Goal: Information Seeking & Learning: Check status

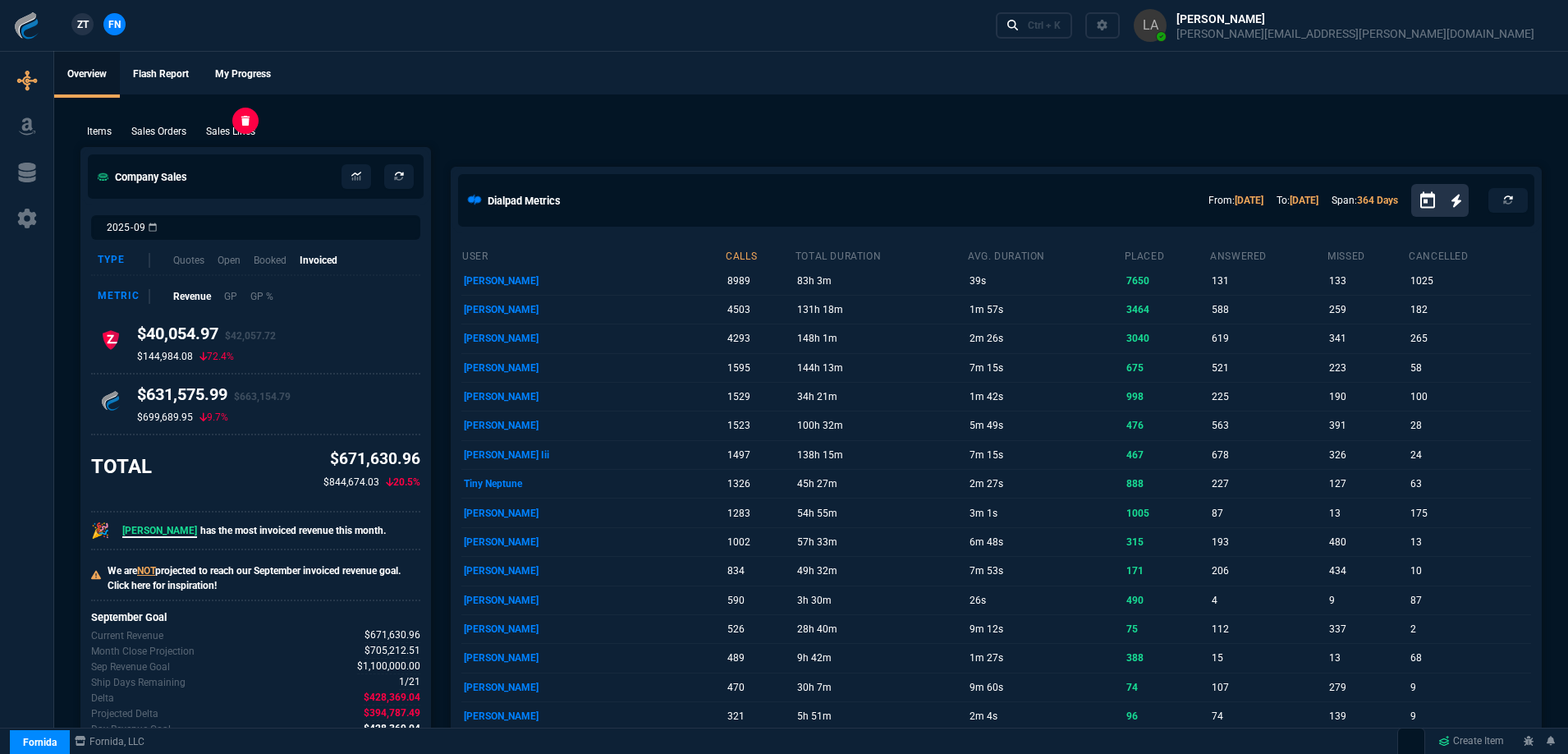
click at [246, 125] on p "Sales Lines" at bounding box center [231, 131] width 49 height 15
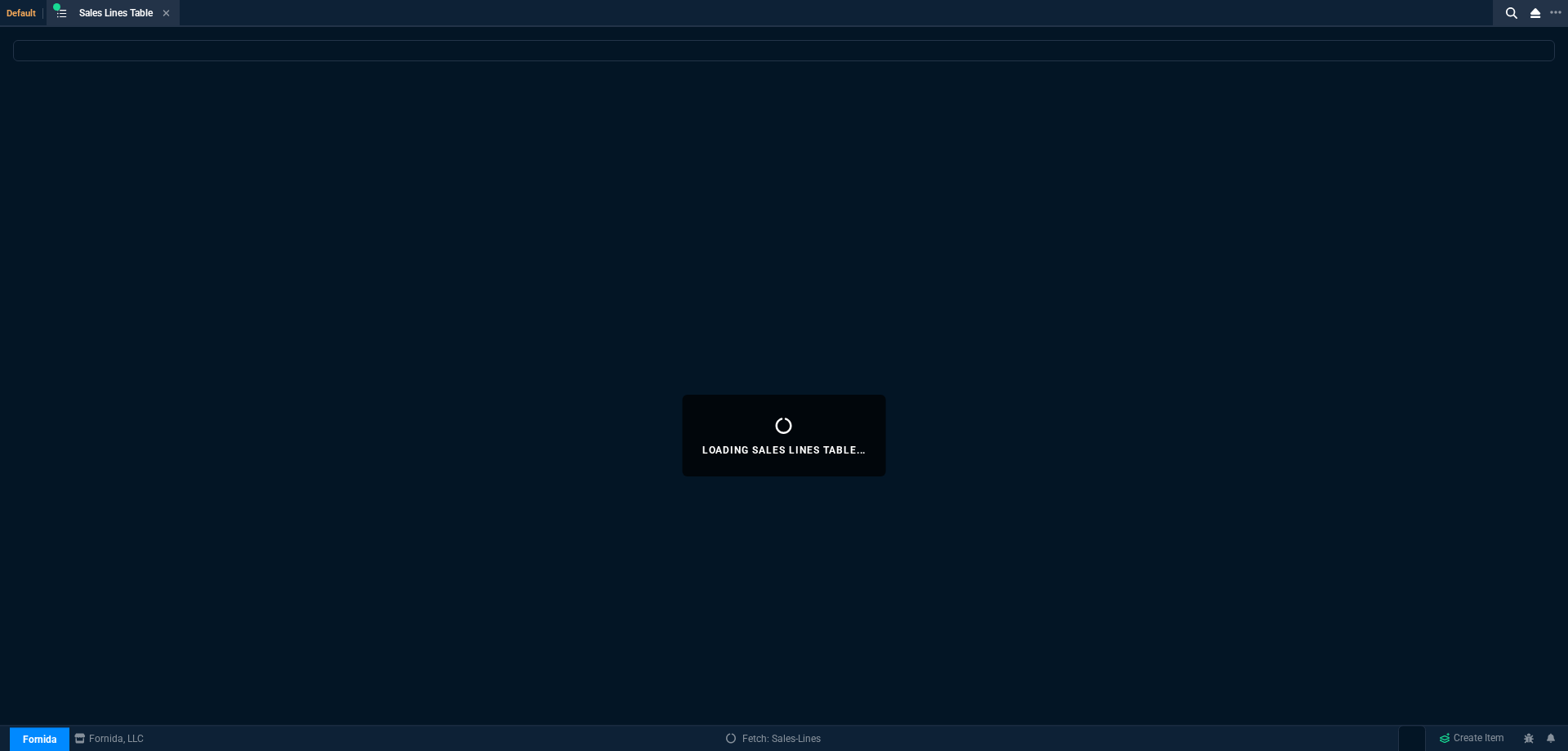
select select
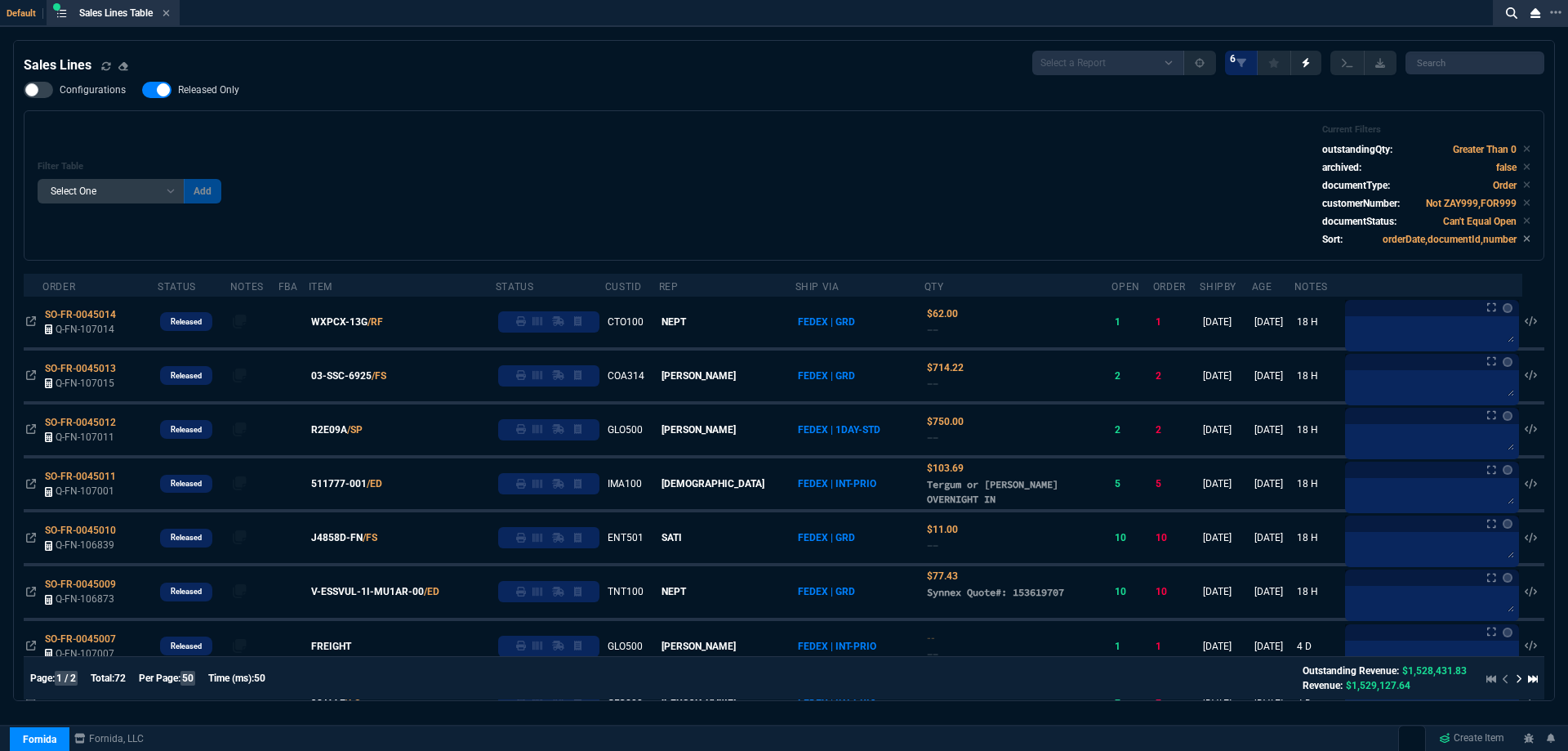
drag, startPoint x: 366, startPoint y: 374, endPoint x: 513, endPoint y: 336, distance: 151.8
click at [366, 374] on span "03-SSC-6925" at bounding box center [341, 376] width 61 height 15
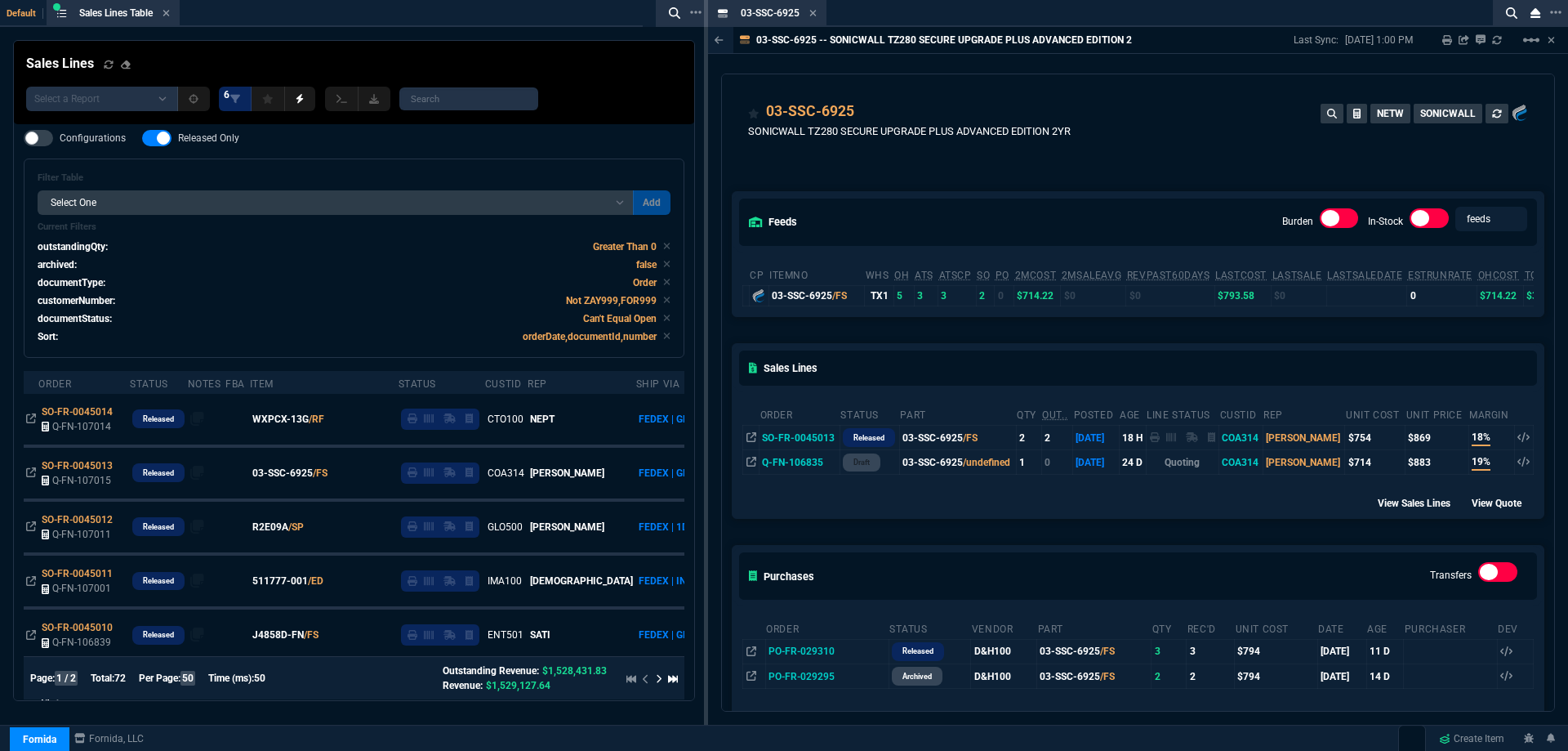
click at [814, 12] on icon at bounding box center [813, 13] width 7 height 10
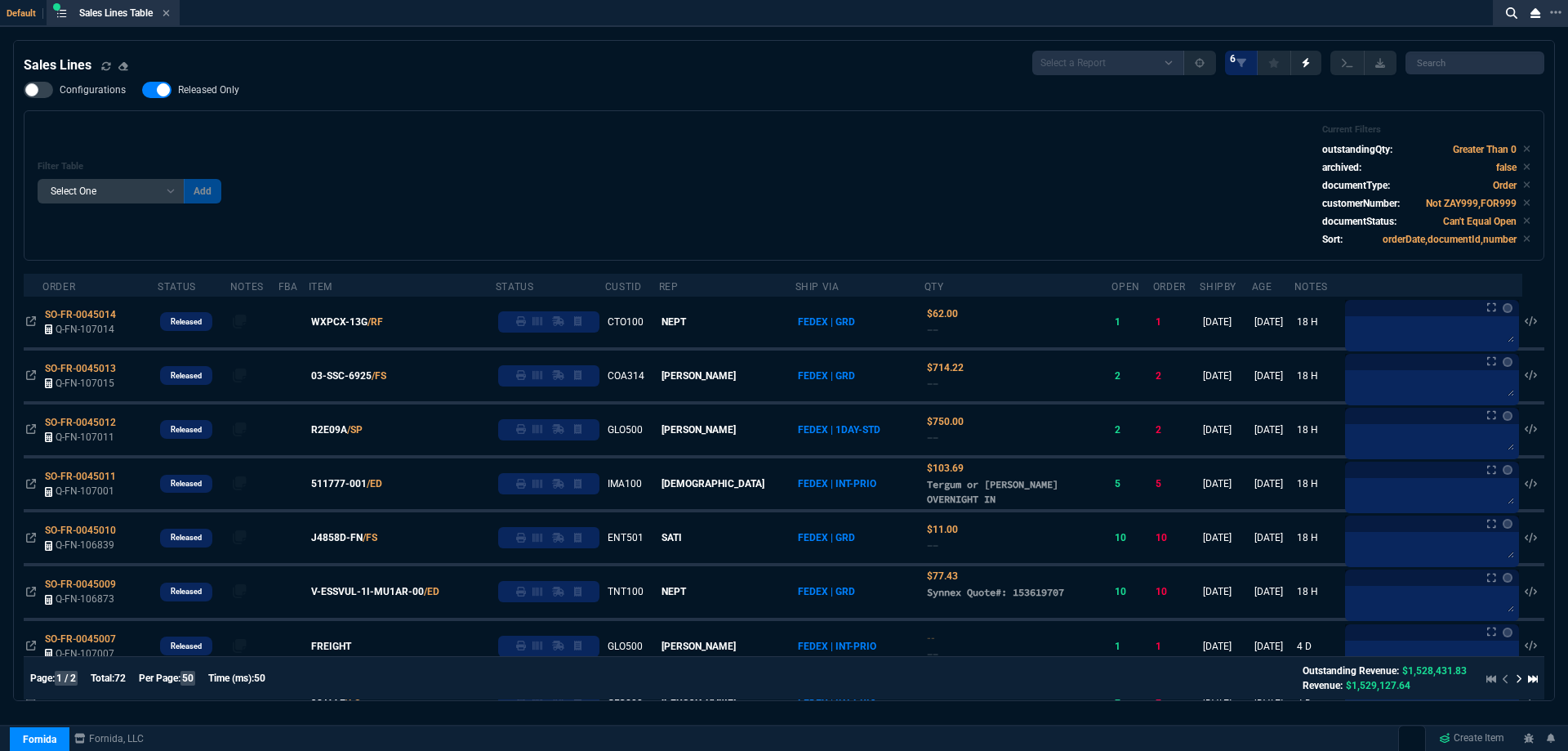
click at [1559, 202] on div "Sales Lines Select a Report NEW QUERY SonicWall Sale AMZ (MTD) NEW QUERY INS100…" at bounding box center [784, 435] width 1568 height 791
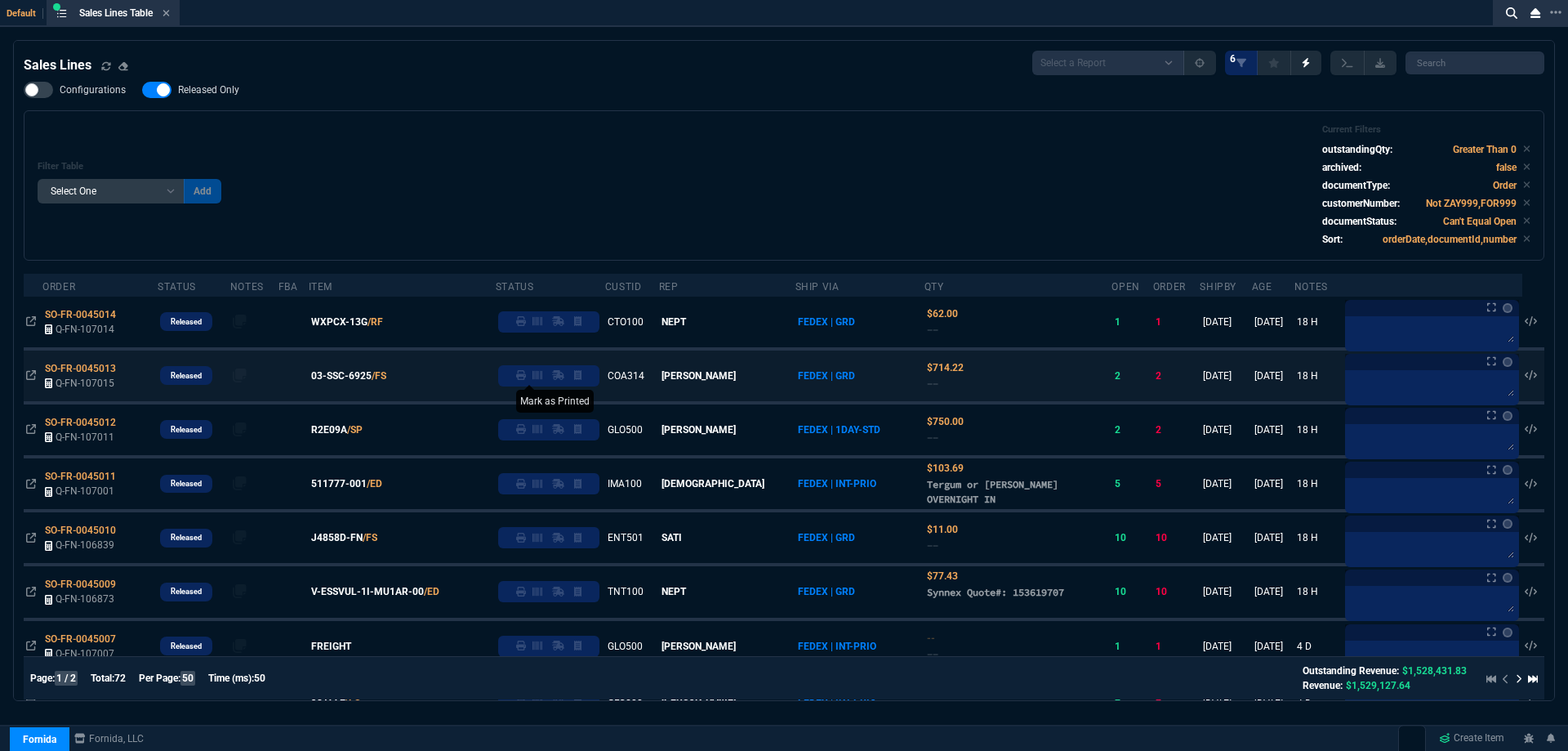
click at [526, 379] on icon at bounding box center [521, 375] width 10 height 10
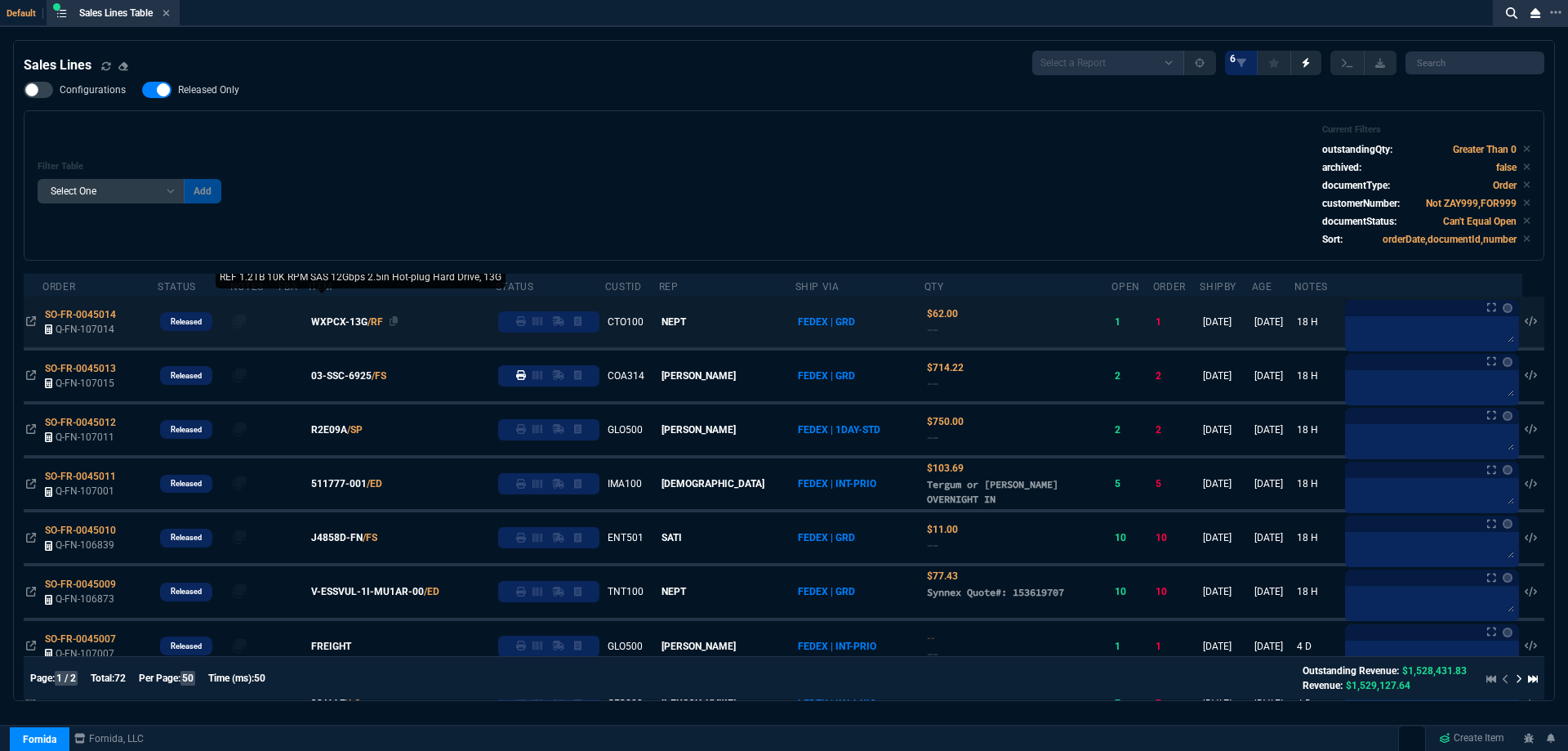
click at [353, 328] on span "WXPCX-13G" at bounding box center [339, 322] width 57 height 15
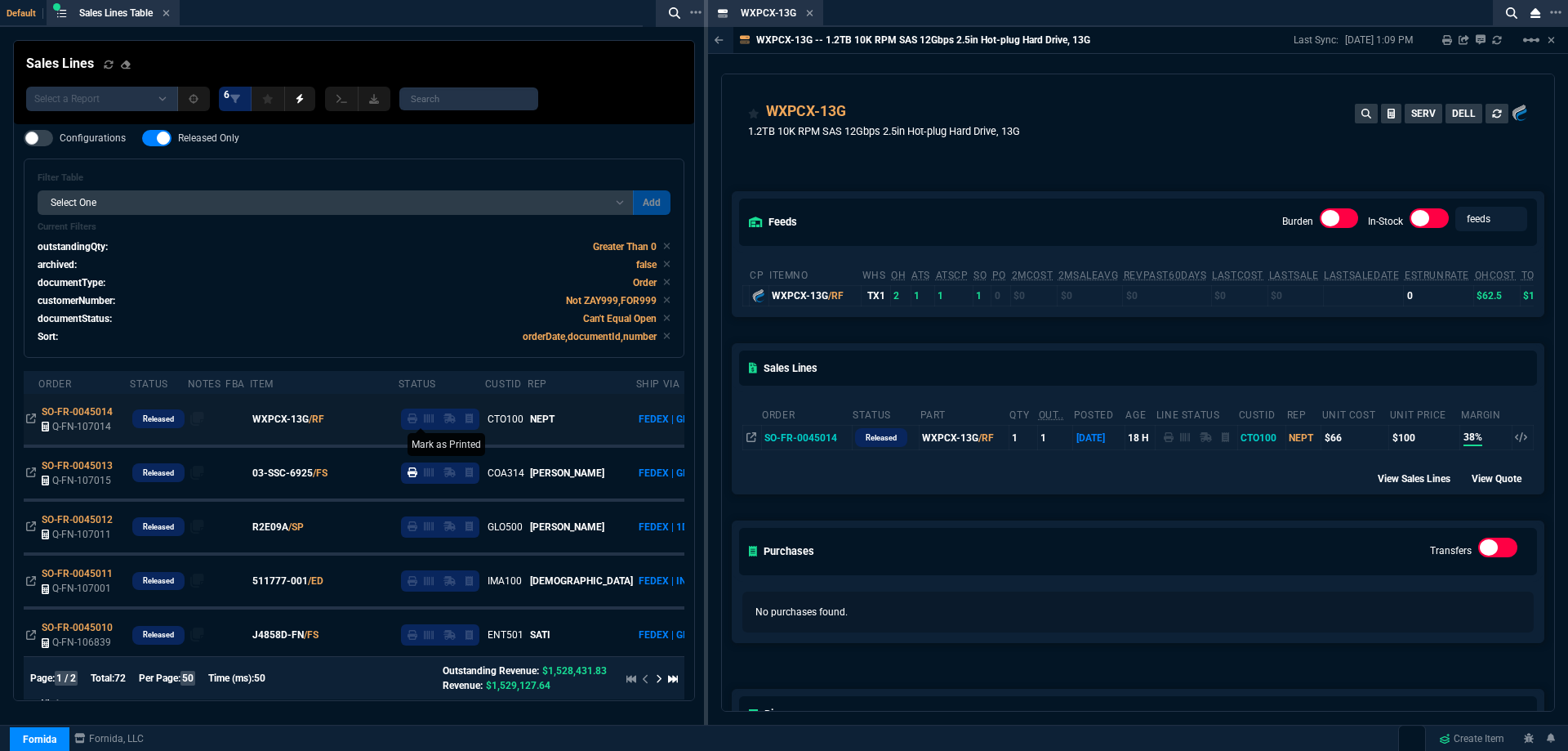
click at [407, 417] on icon at bounding box center [412, 418] width 10 height 10
click at [816, 10] on div "WXPCX-13G Item" at bounding box center [766, 13] width 109 height 21
click at [809, 12] on icon at bounding box center [811, 13] width 7 height 7
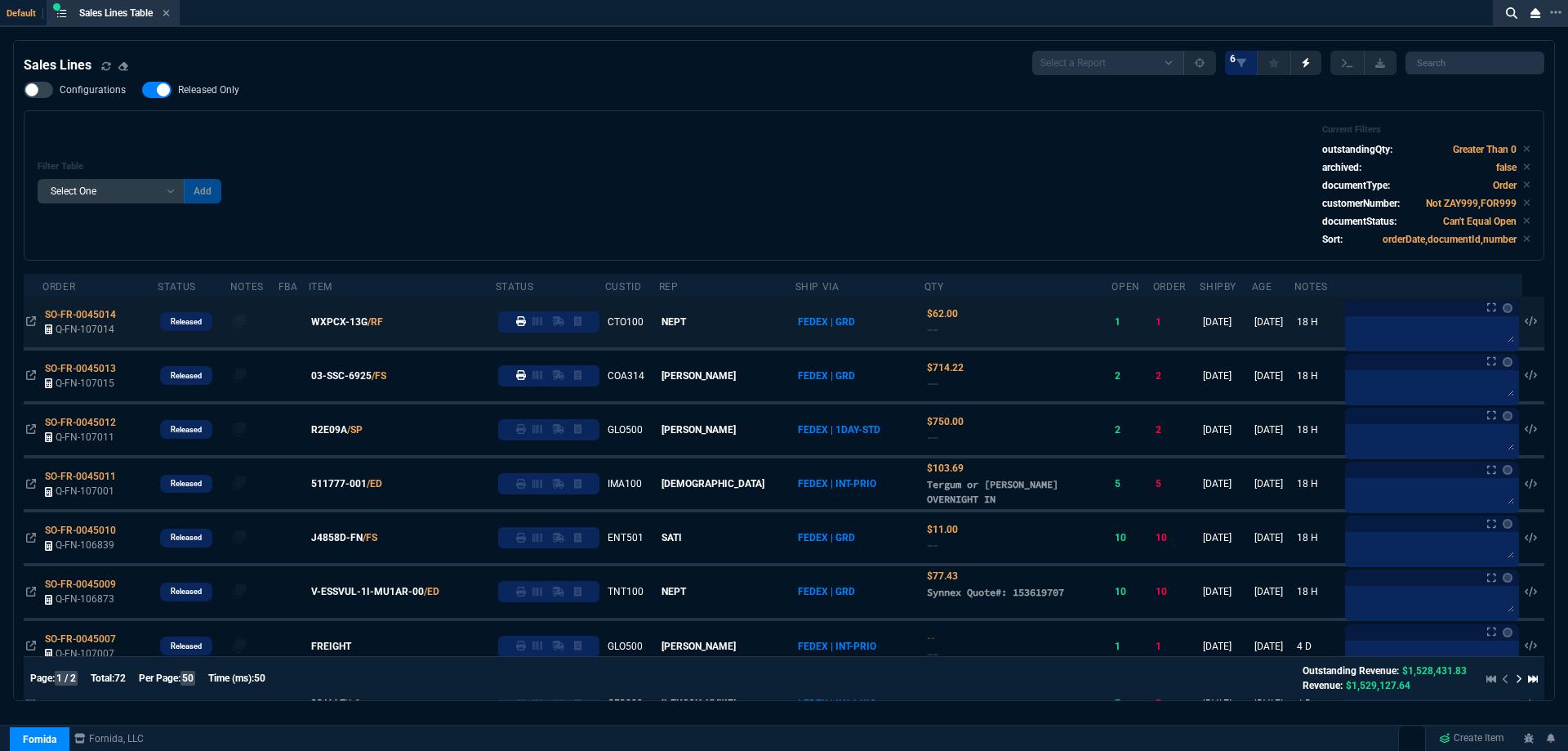
drag, startPoint x: 341, startPoint y: 434, endPoint x: 570, endPoint y: 442, distance: 229.1
click at [341, 434] on span "R2E09A" at bounding box center [328, 430] width 36 height 15
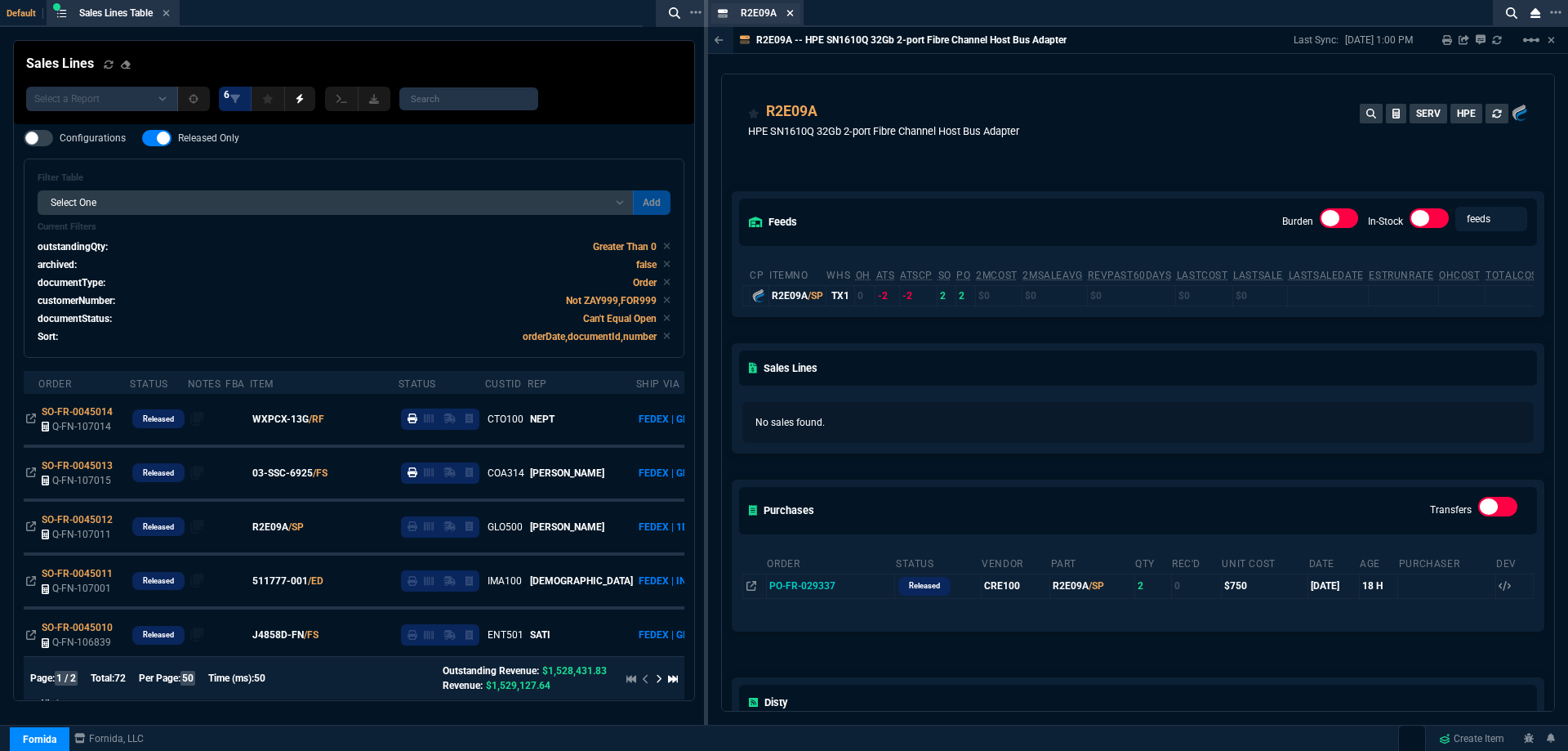
click at [789, 17] on icon at bounding box center [790, 13] width 7 height 10
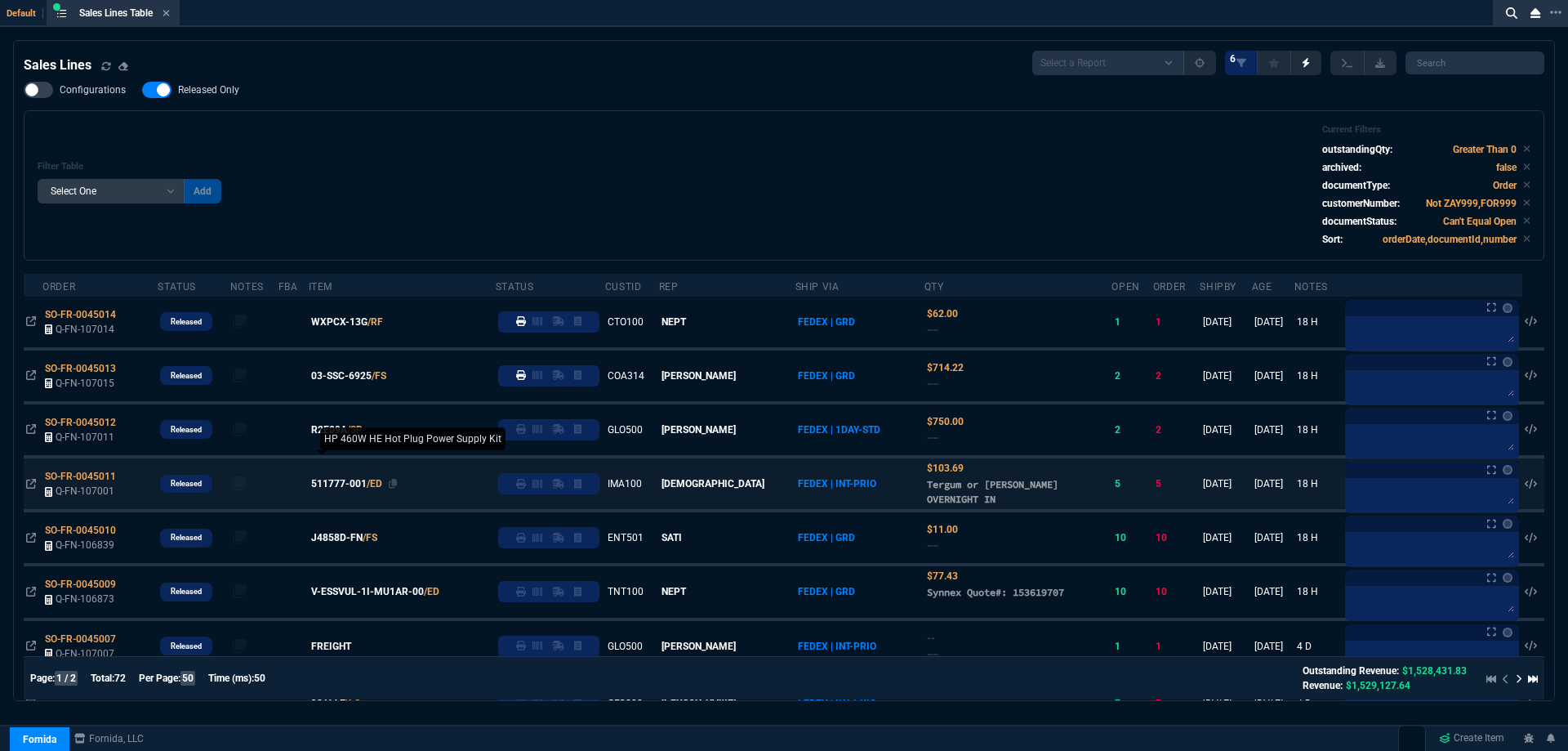
click at [346, 488] on span "511777-001" at bounding box center [338, 484] width 56 height 15
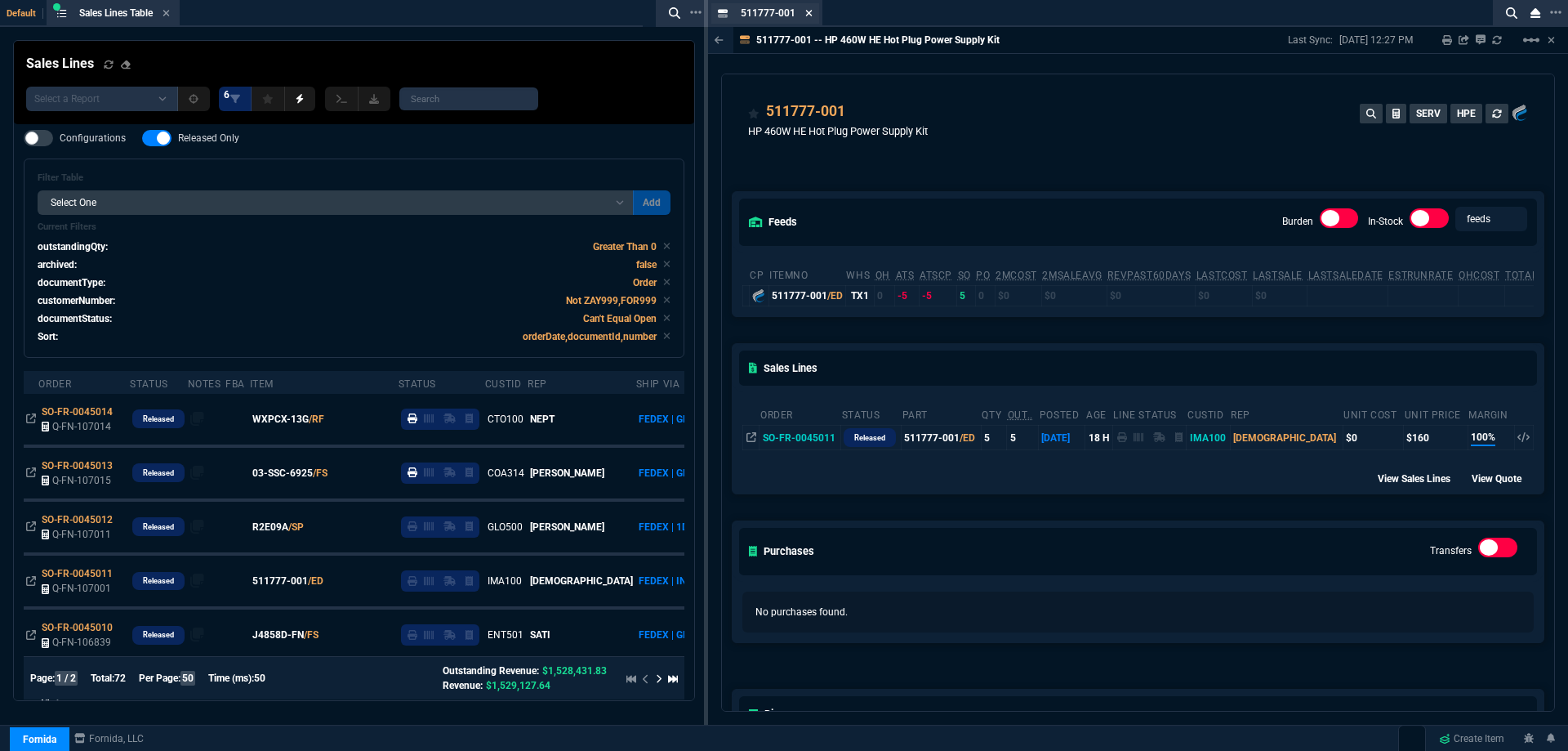
click at [808, 14] on icon at bounding box center [810, 13] width 7 height 7
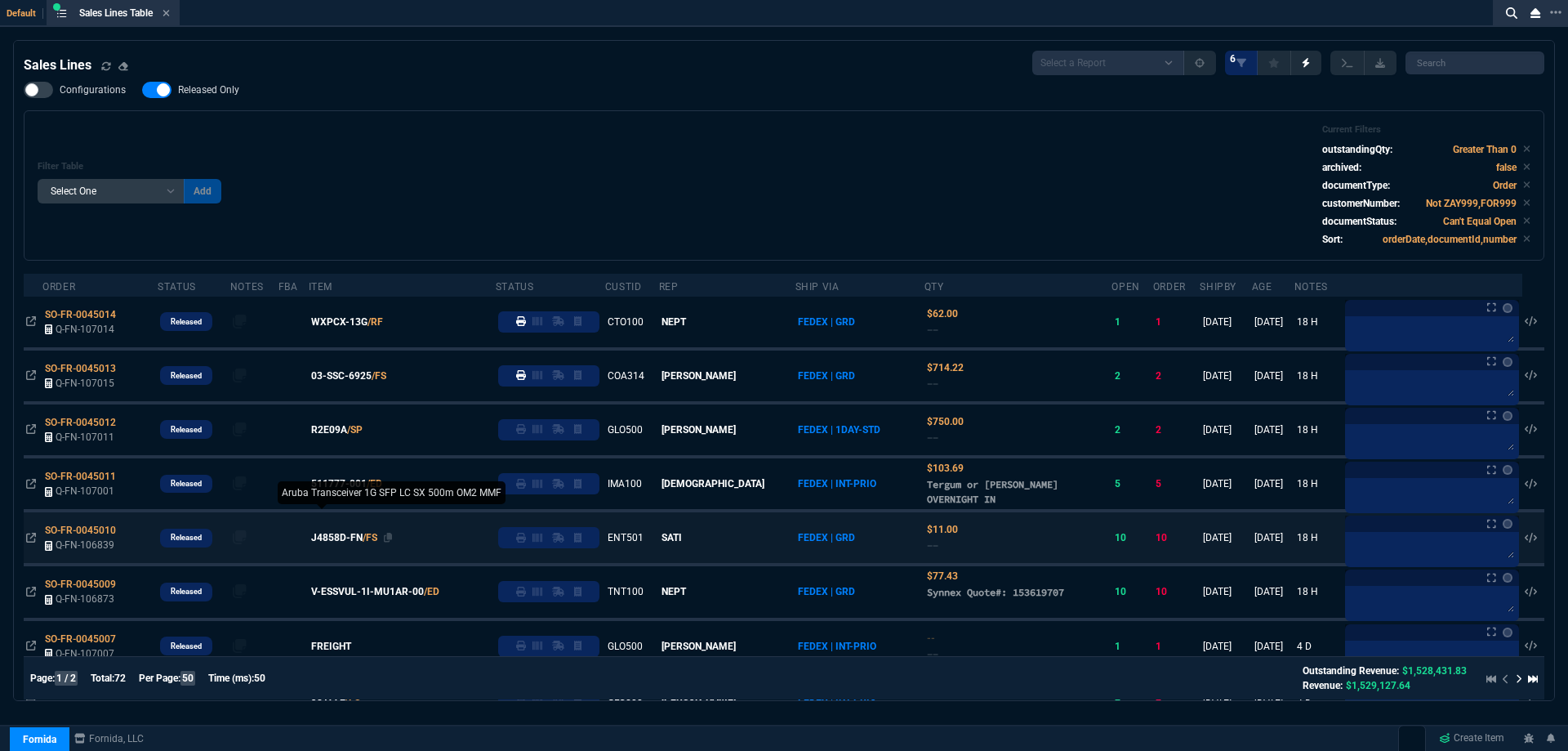
click at [347, 535] on span "J4858D-FN" at bounding box center [337, 538] width 52 height 15
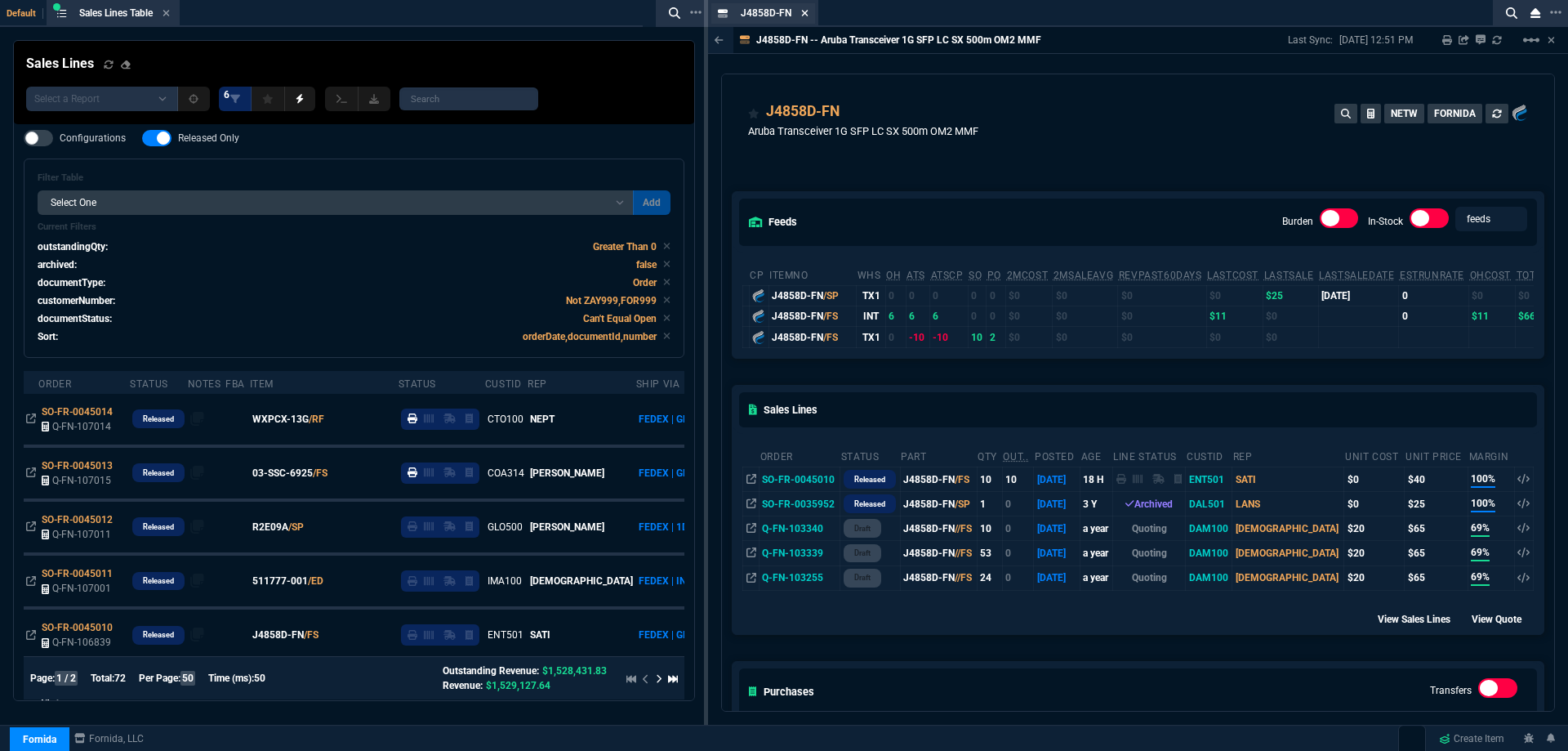
click at [807, 14] on icon at bounding box center [805, 13] width 7 height 10
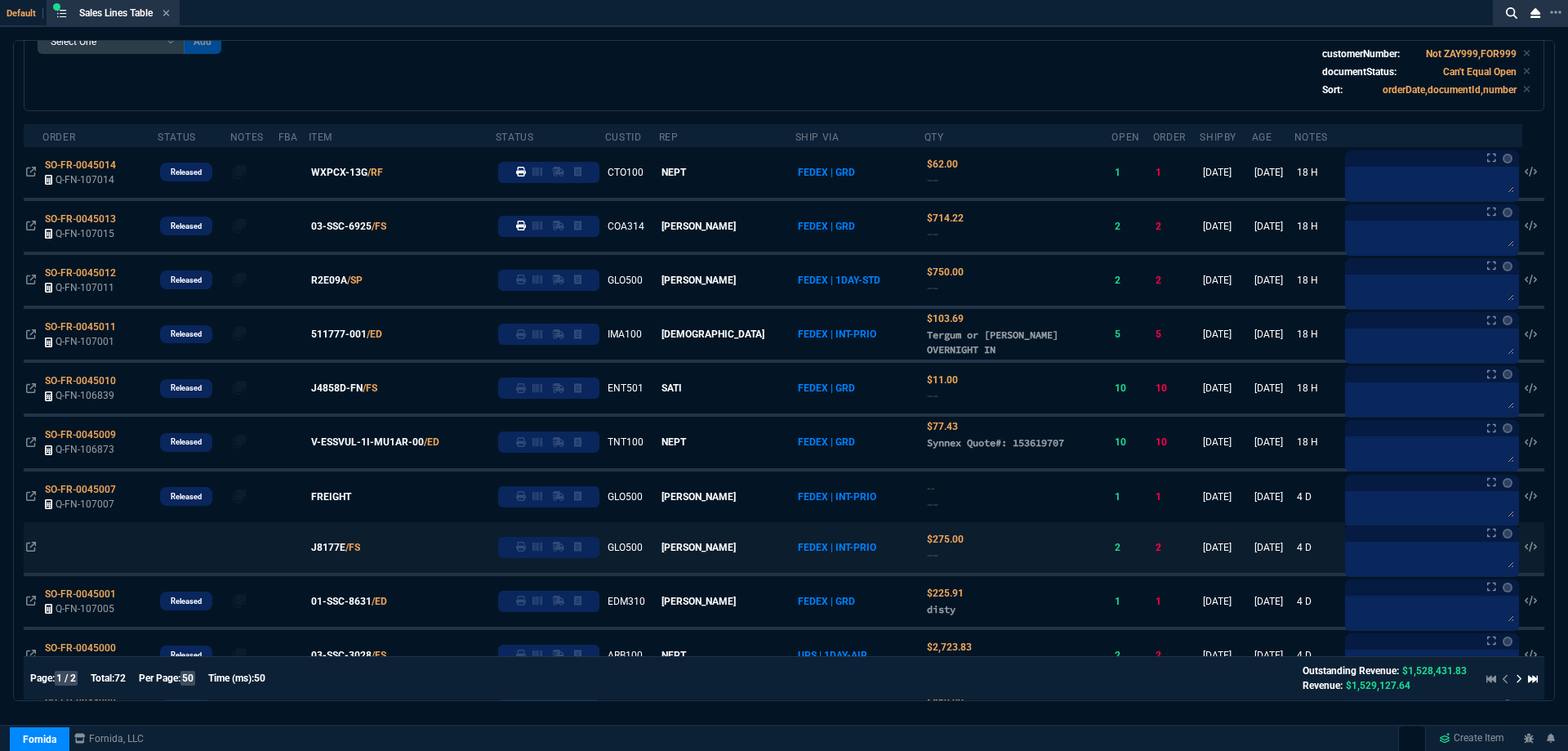
scroll to position [163, 0]
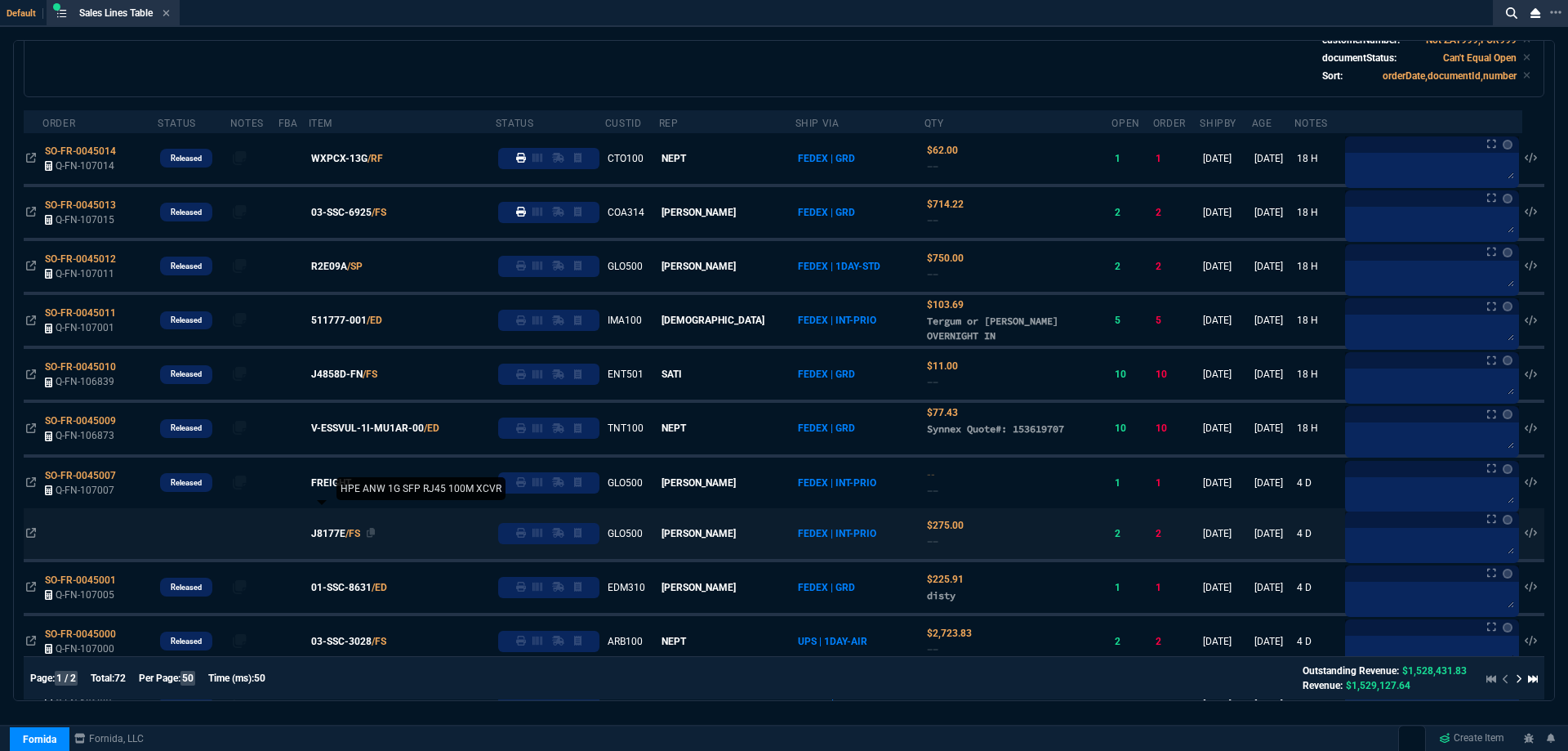
click at [344, 536] on span "J8177E" at bounding box center [328, 534] width 34 height 15
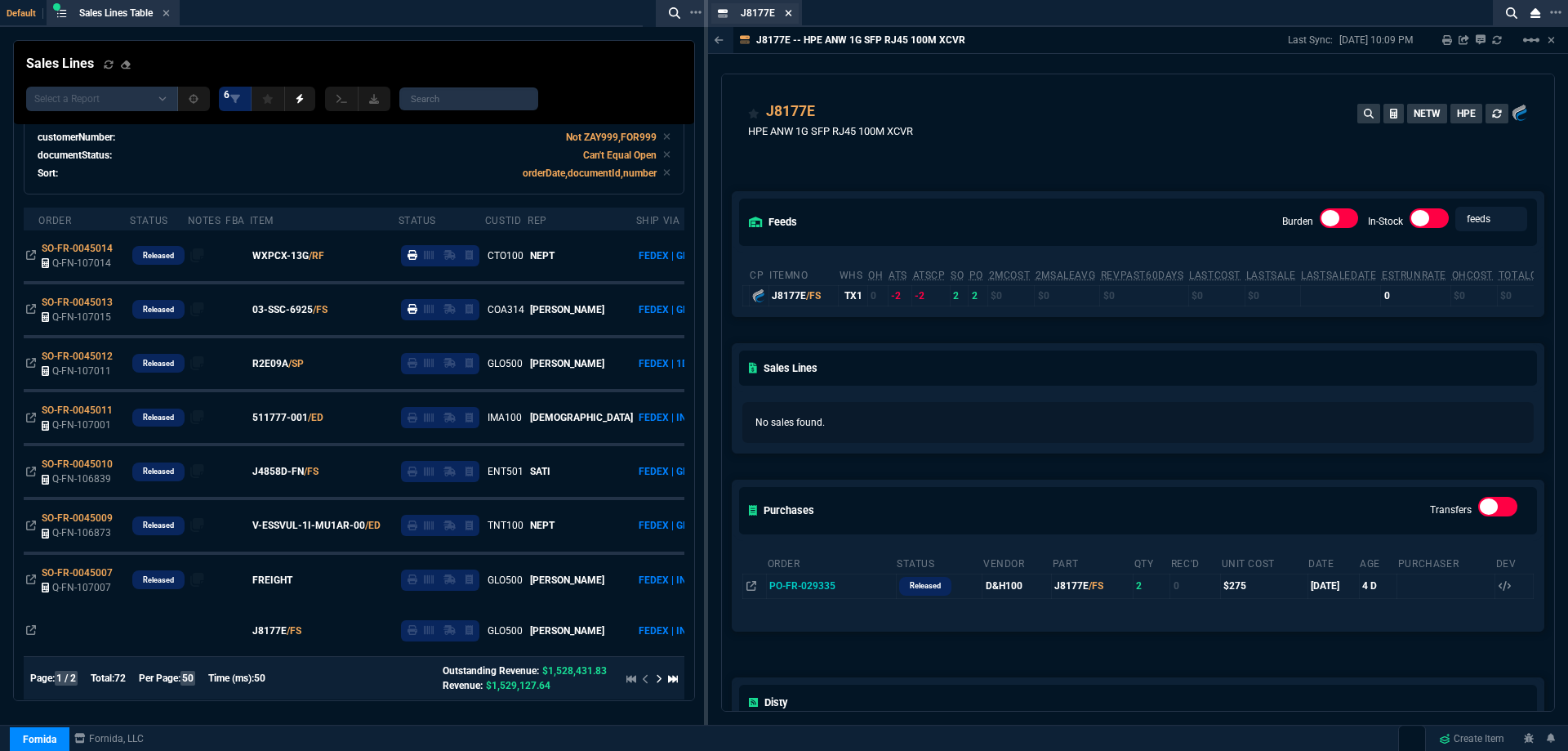
click at [788, 12] on icon at bounding box center [788, 13] width 7 height 10
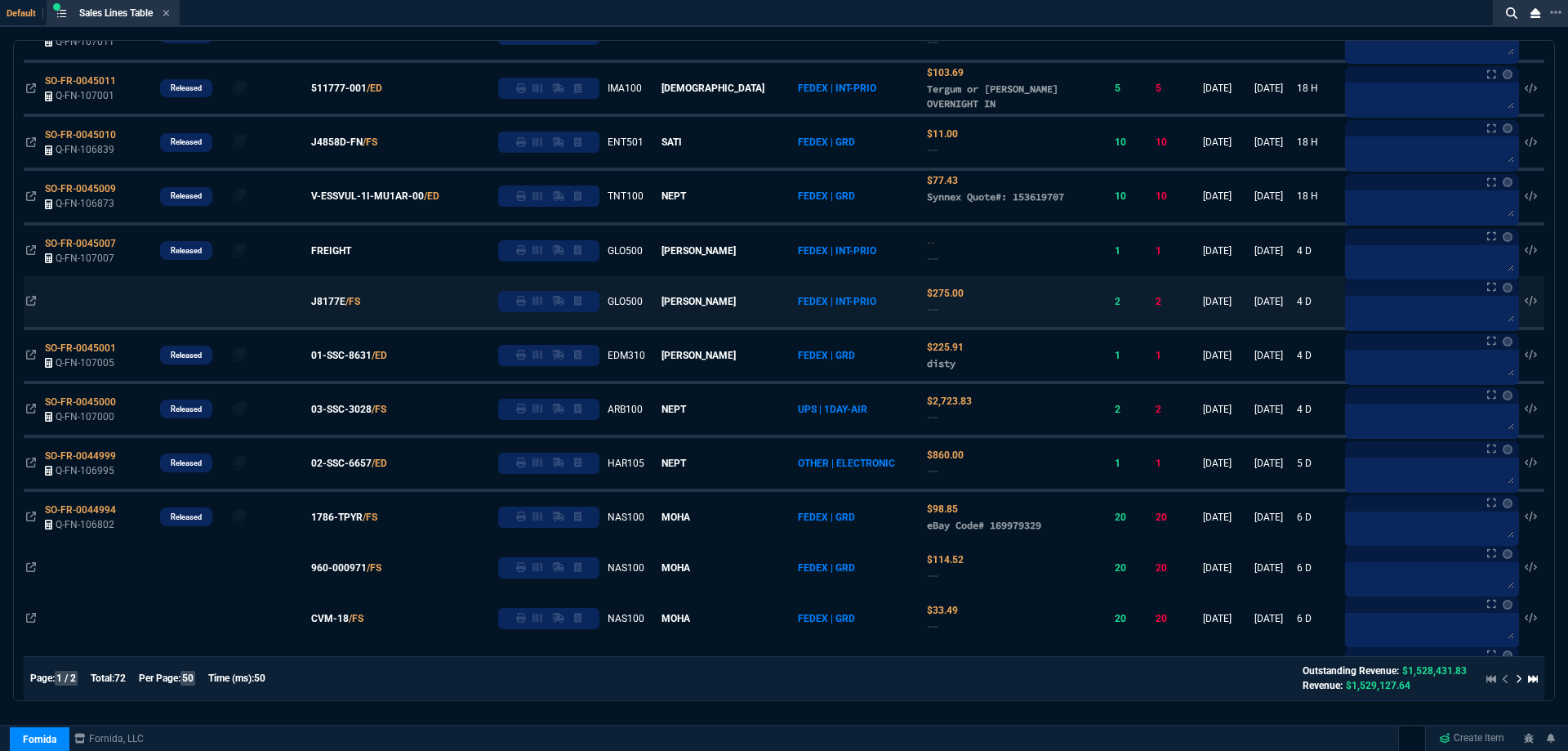
scroll to position [490, 0]
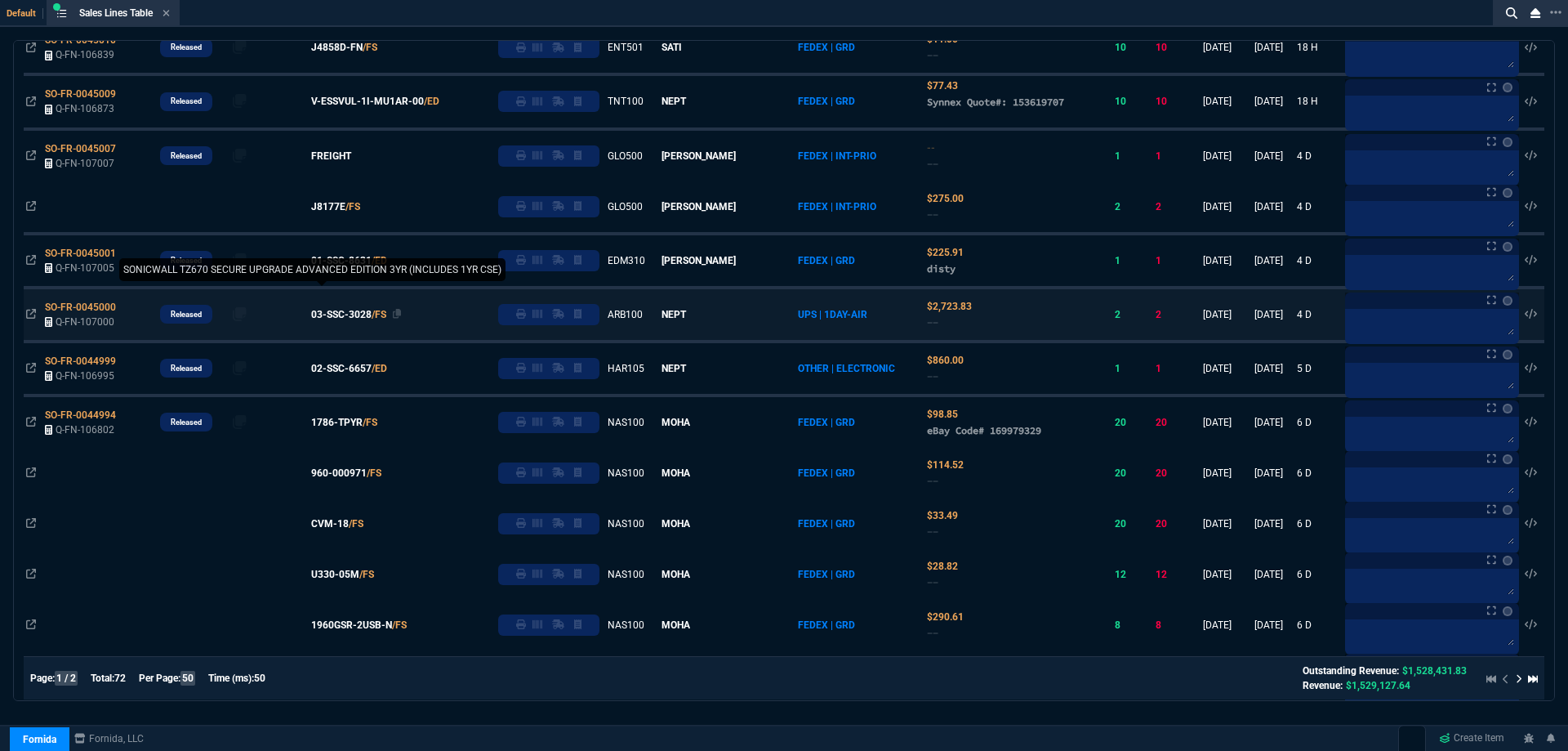
click at [348, 316] on span "03-SSC-3028" at bounding box center [341, 314] width 61 height 15
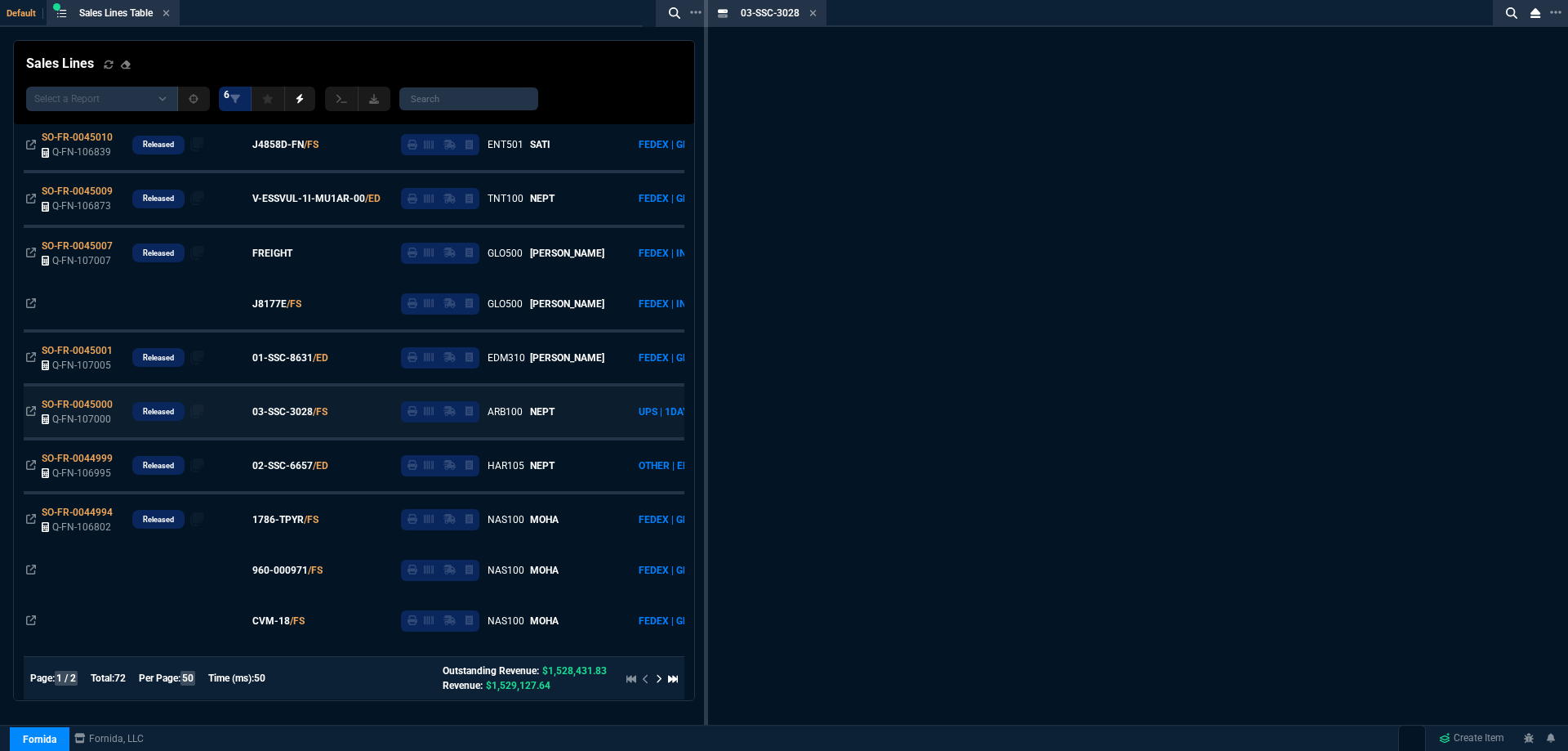
scroll to position [587, 0]
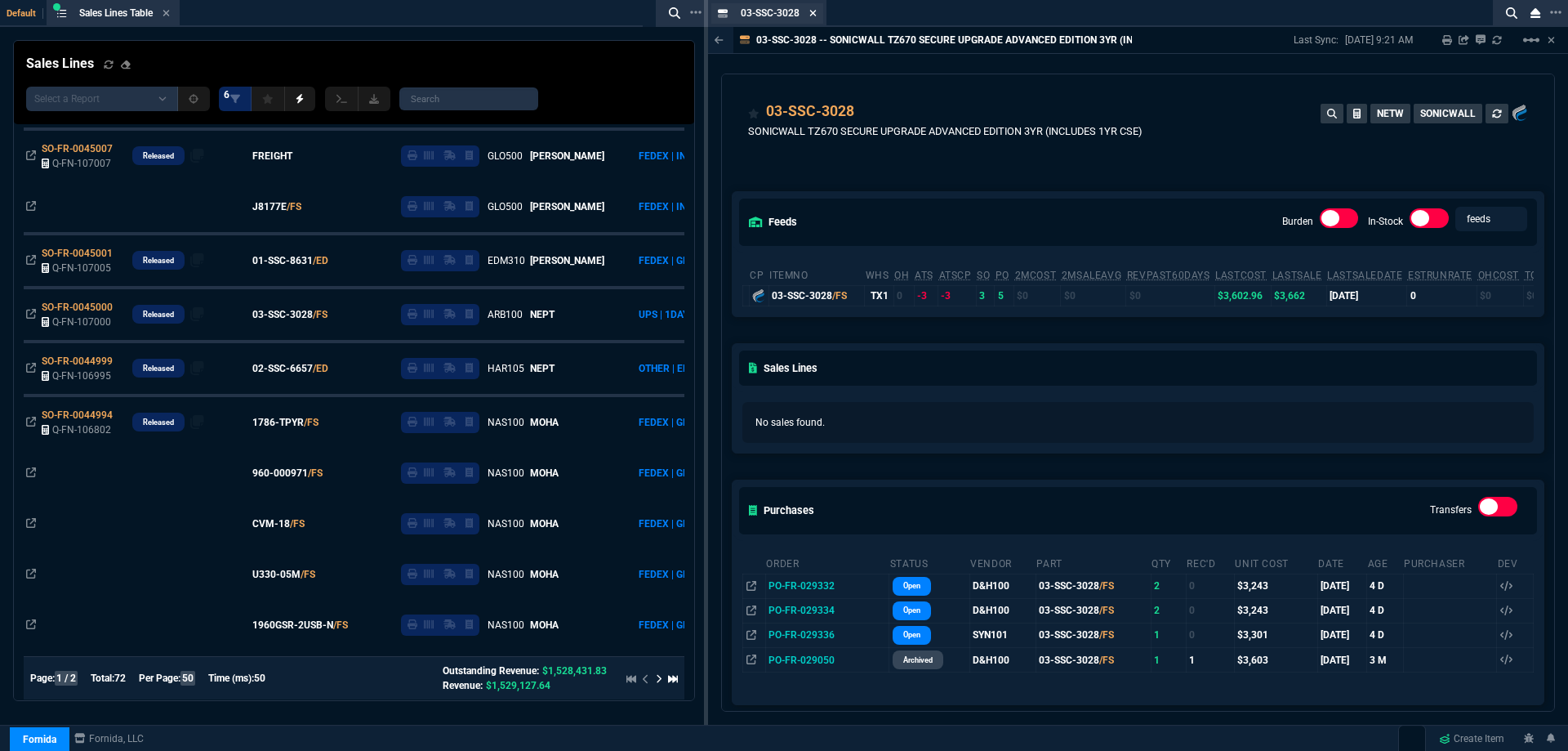
click at [814, 7] on nx-icon at bounding box center [813, 14] width 7 height 13
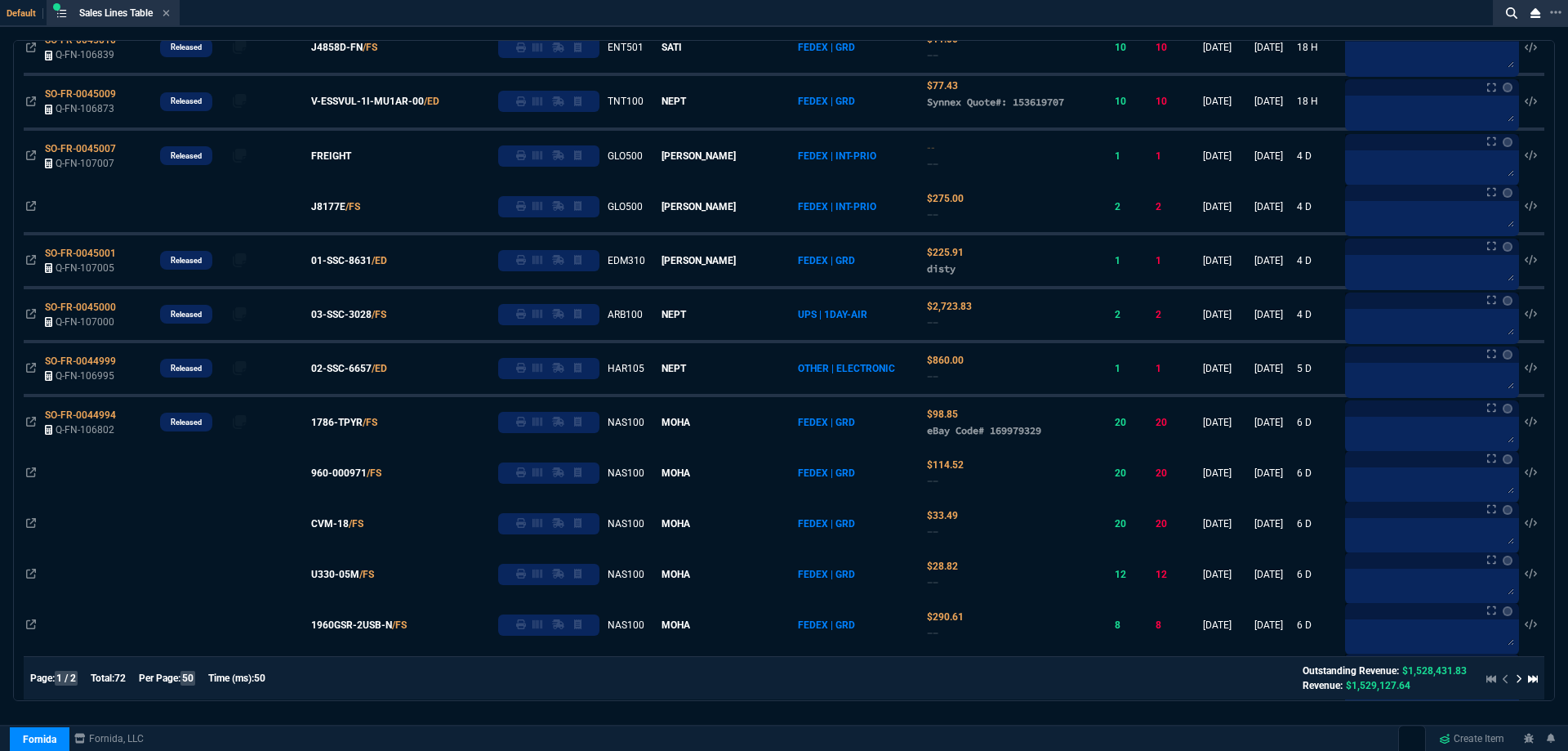
scroll to position [0, 0]
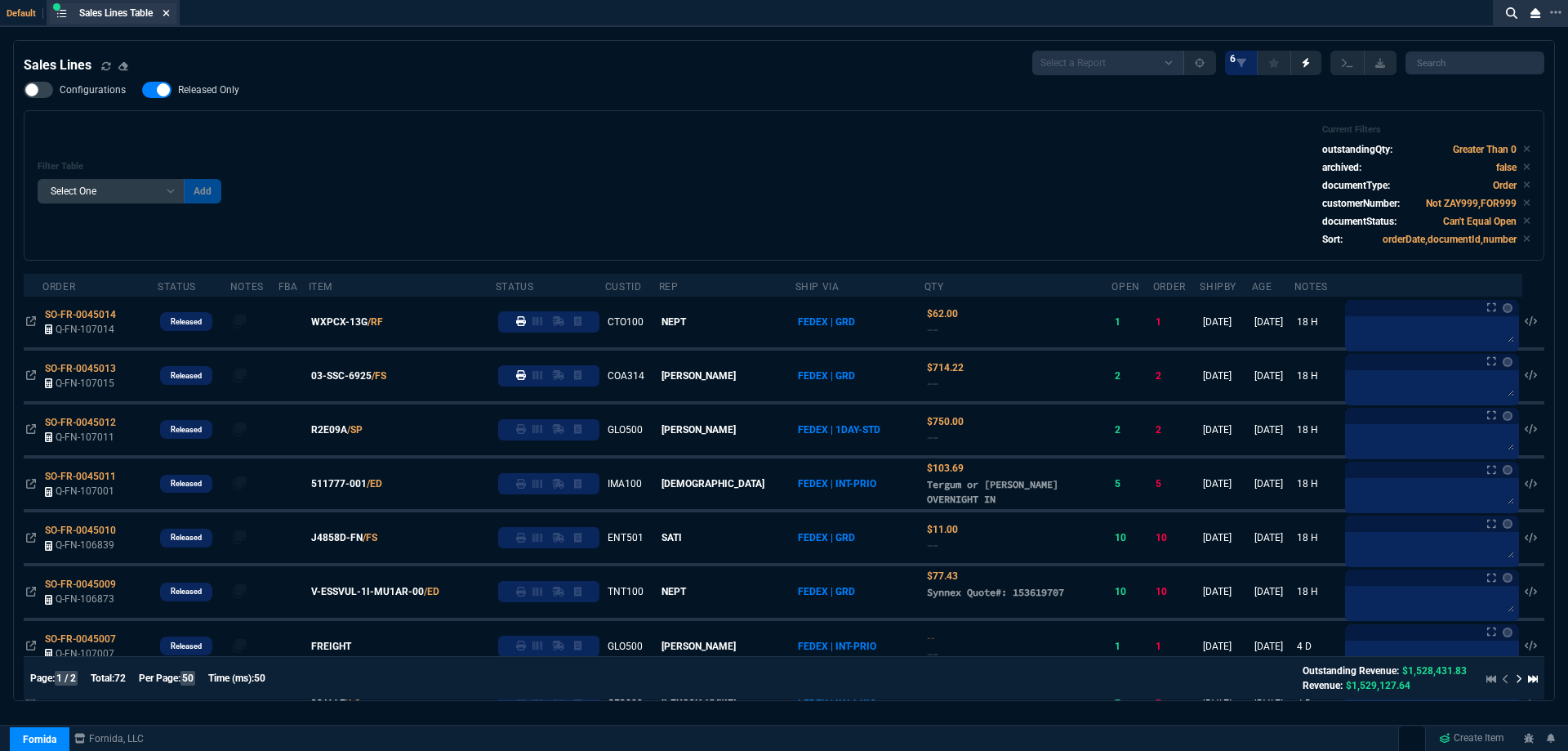
click at [170, 11] on icon at bounding box center [166, 13] width 7 height 7
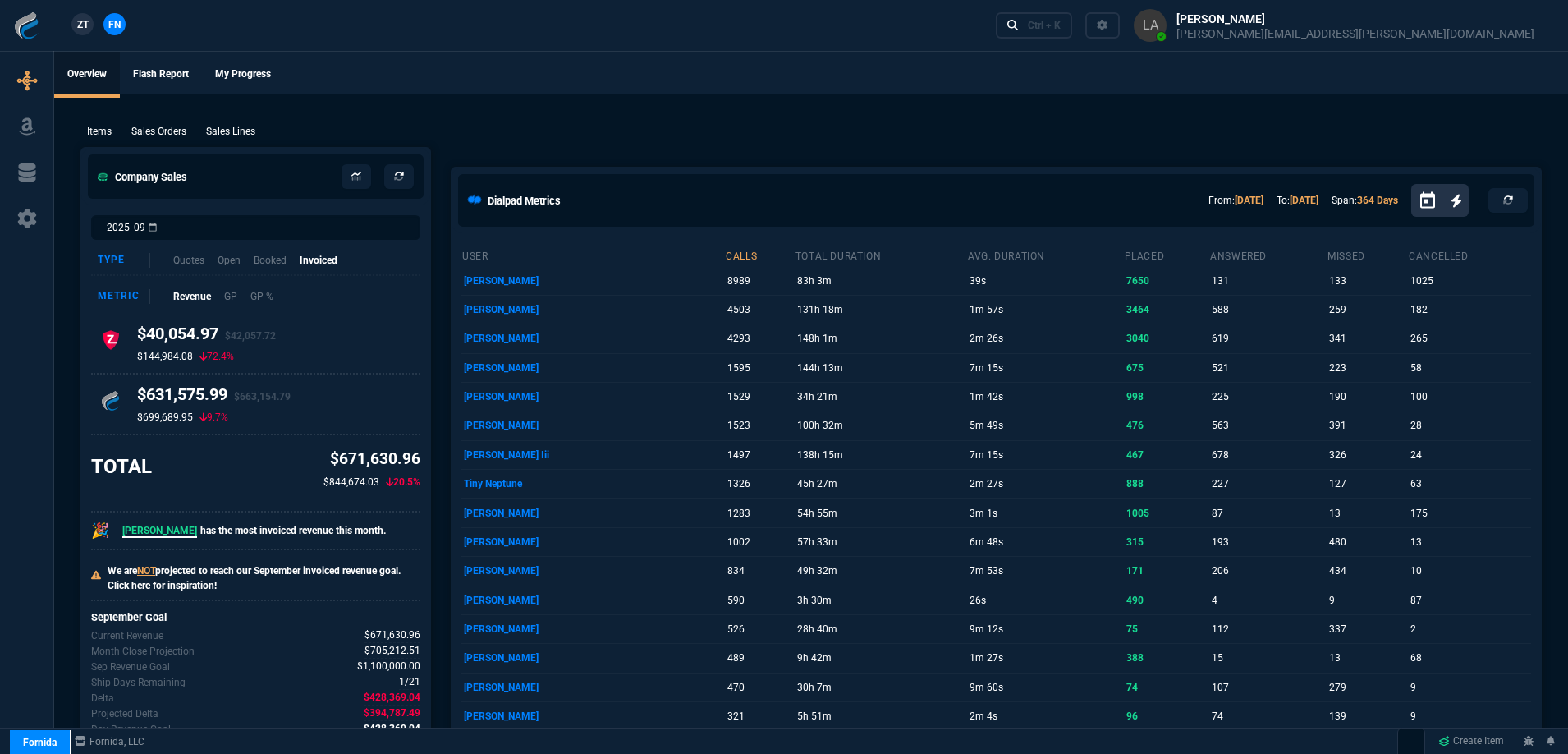
click at [81, 28] on span "ZT" at bounding box center [83, 25] width 12 height 15
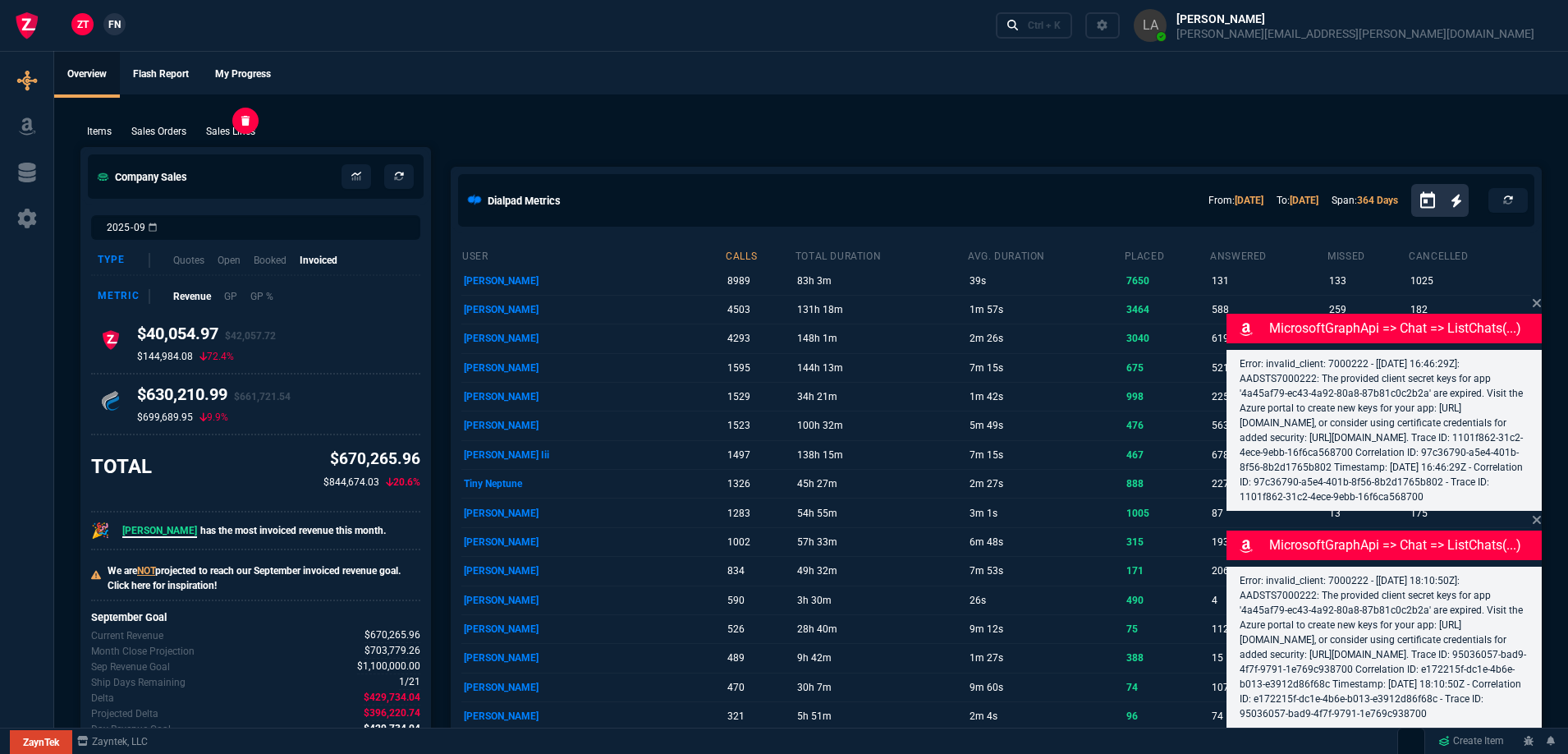
click at [231, 135] on p "Sales Lines" at bounding box center [231, 131] width 49 height 15
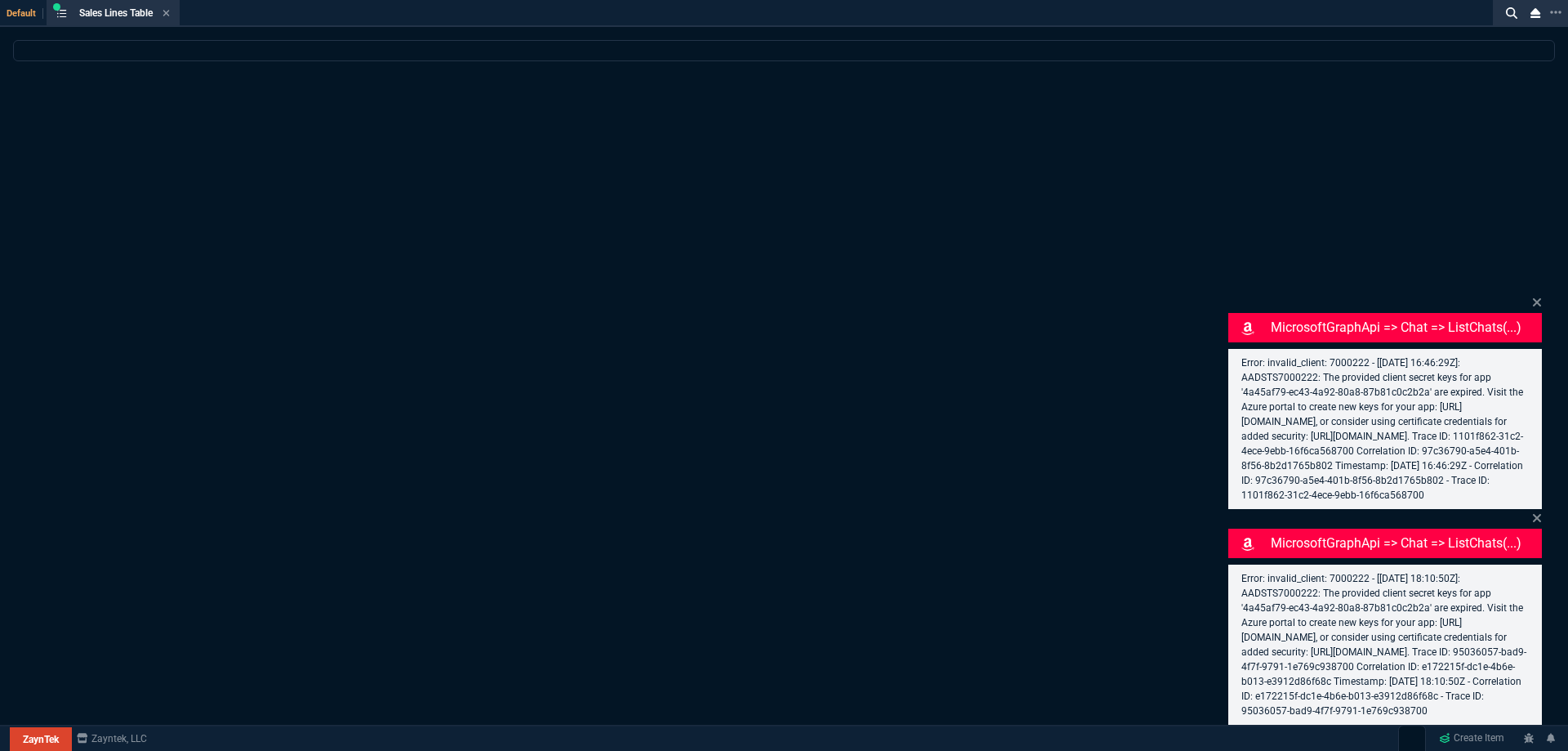
select select
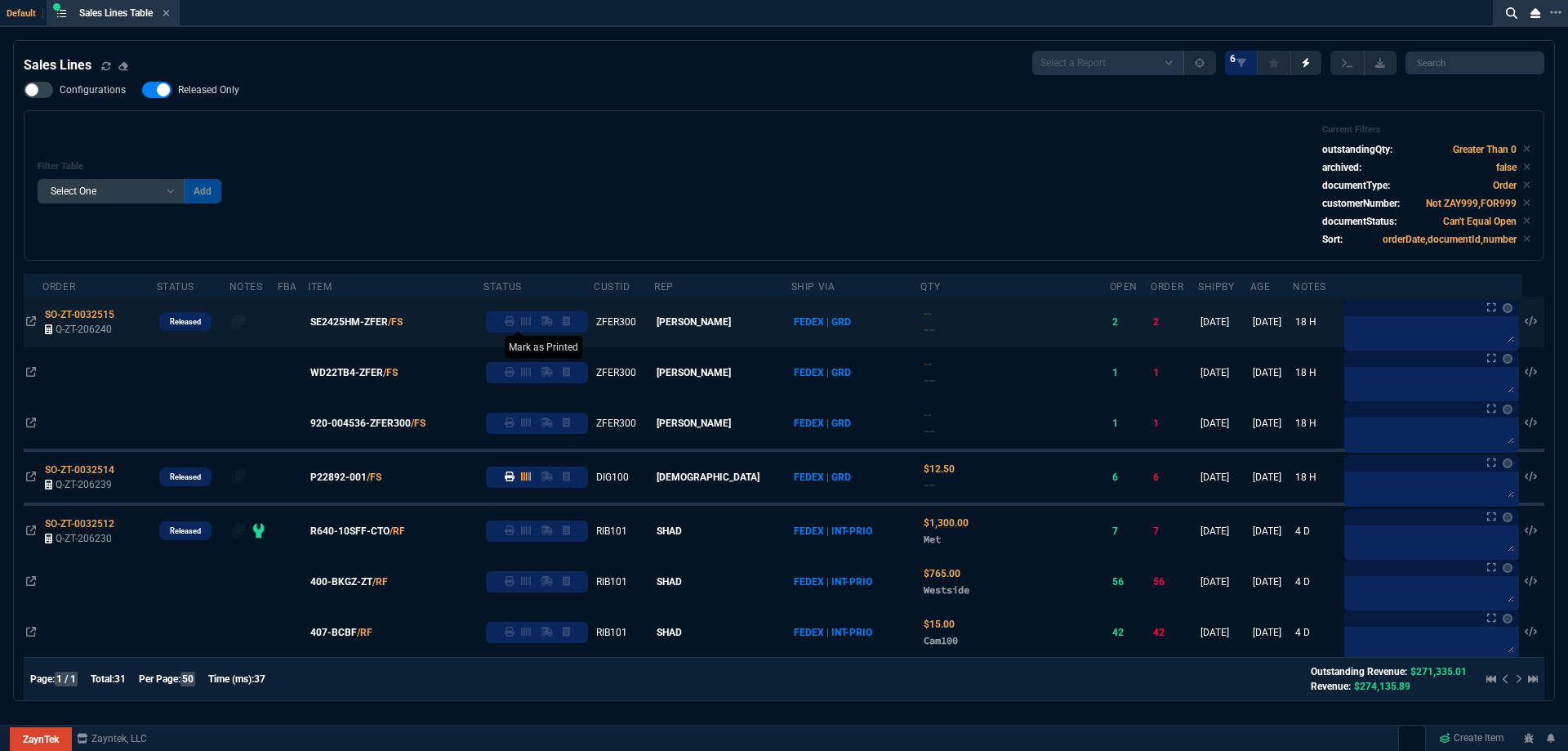
click at [515, 324] on icon at bounding box center [510, 321] width 10 height 10
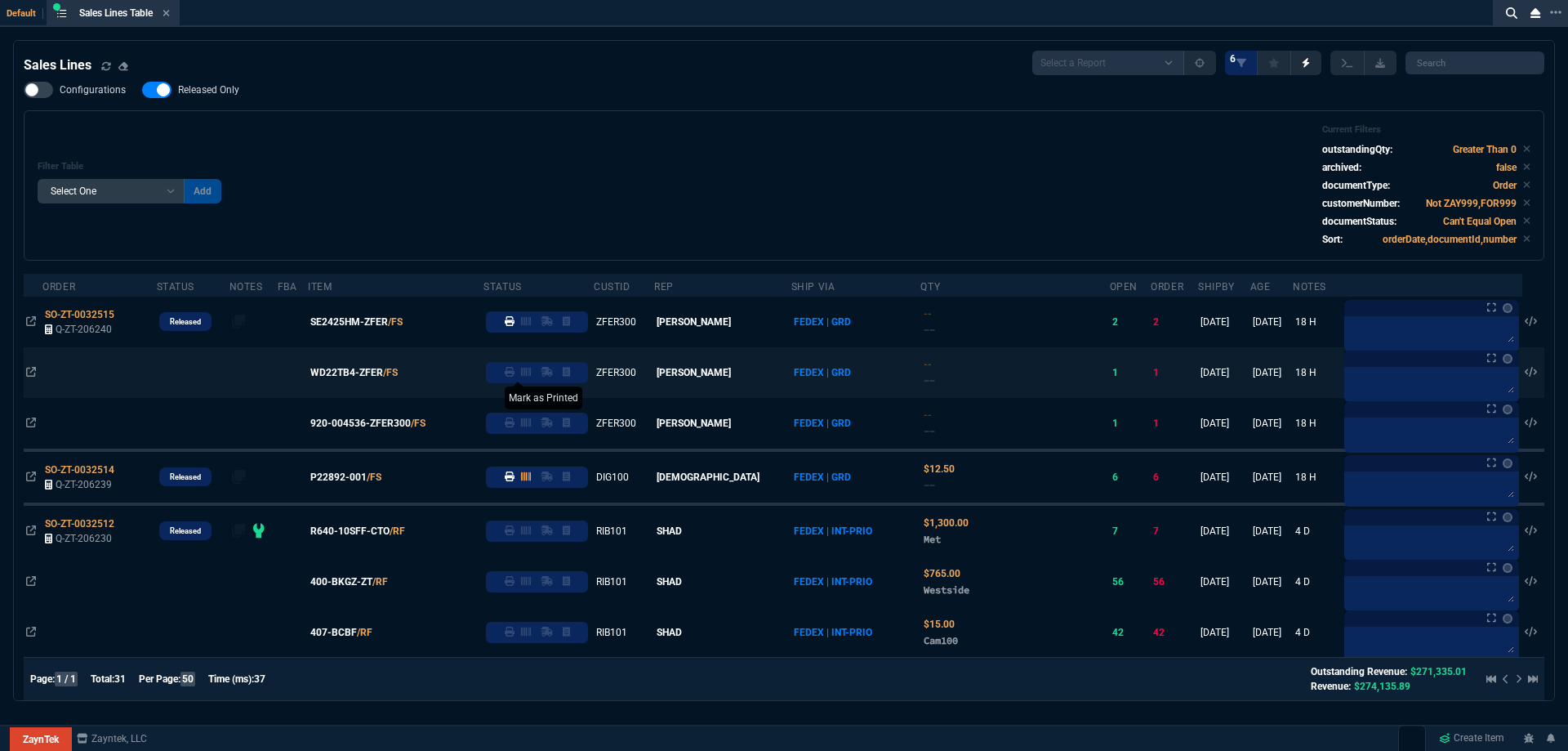
click at [515, 373] on icon at bounding box center [510, 372] width 10 height 10
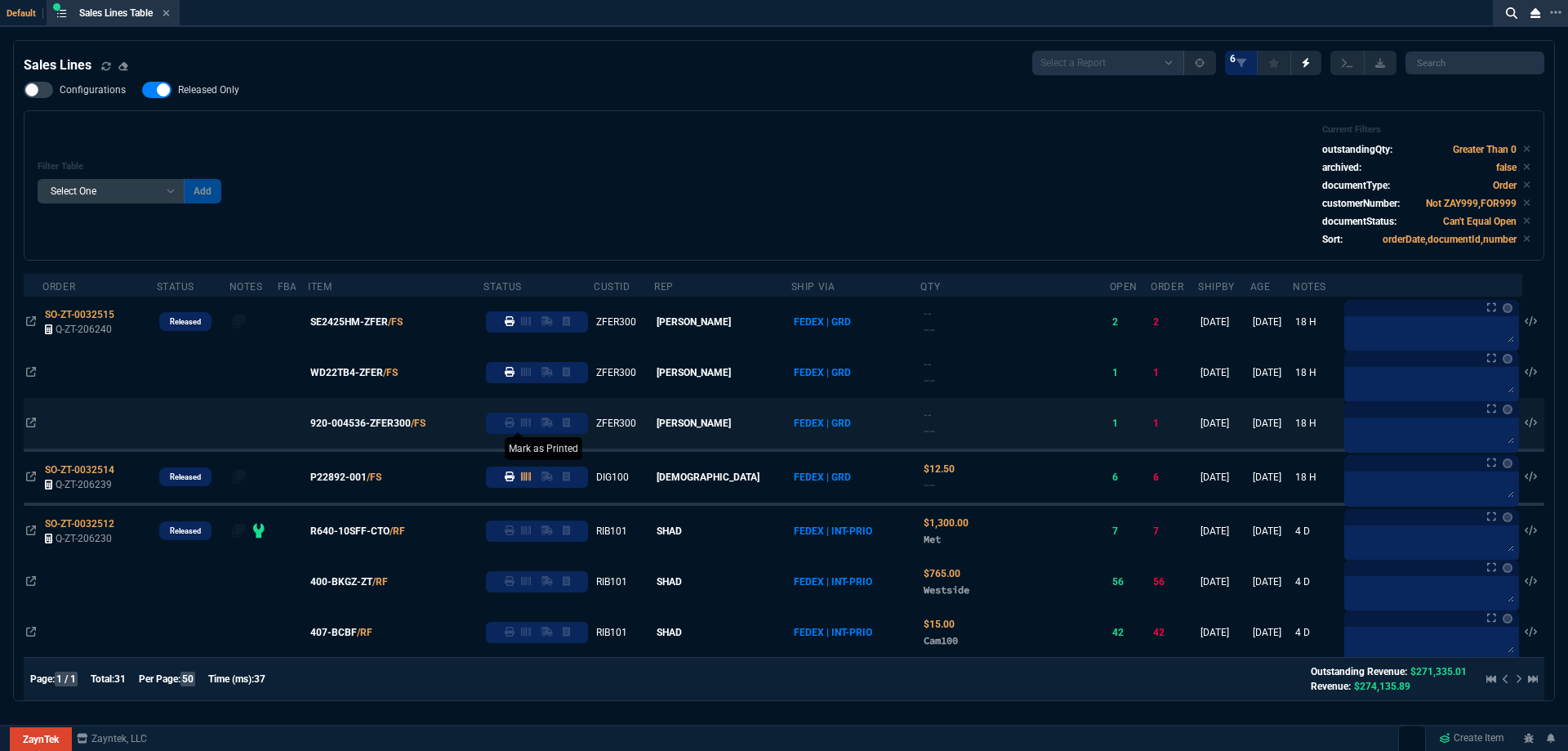
click at [515, 427] on icon at bounding box center [510, 422] width 10 height 10
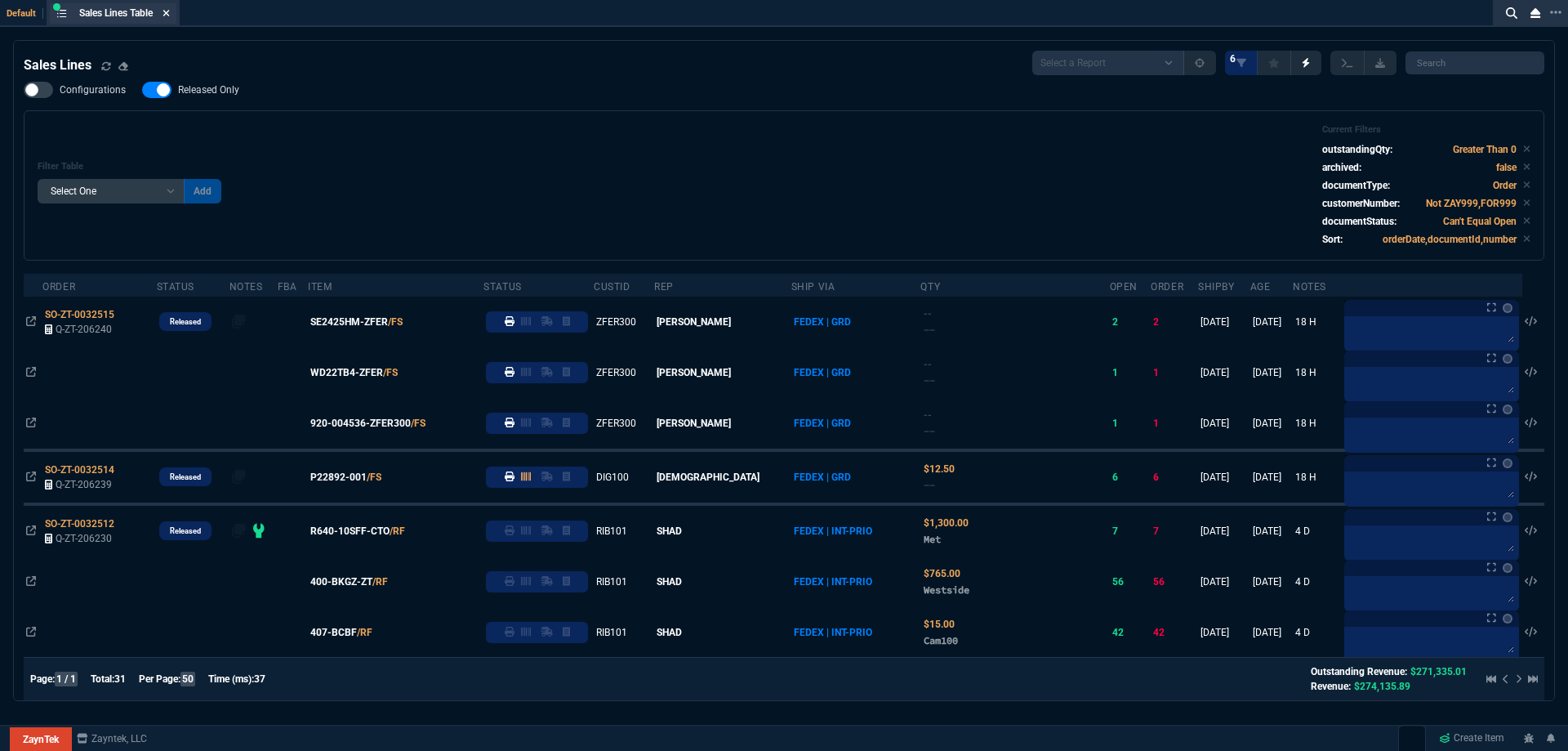
click at [170, 13] on icon at bounding box center [166, 13] width 7 height 10
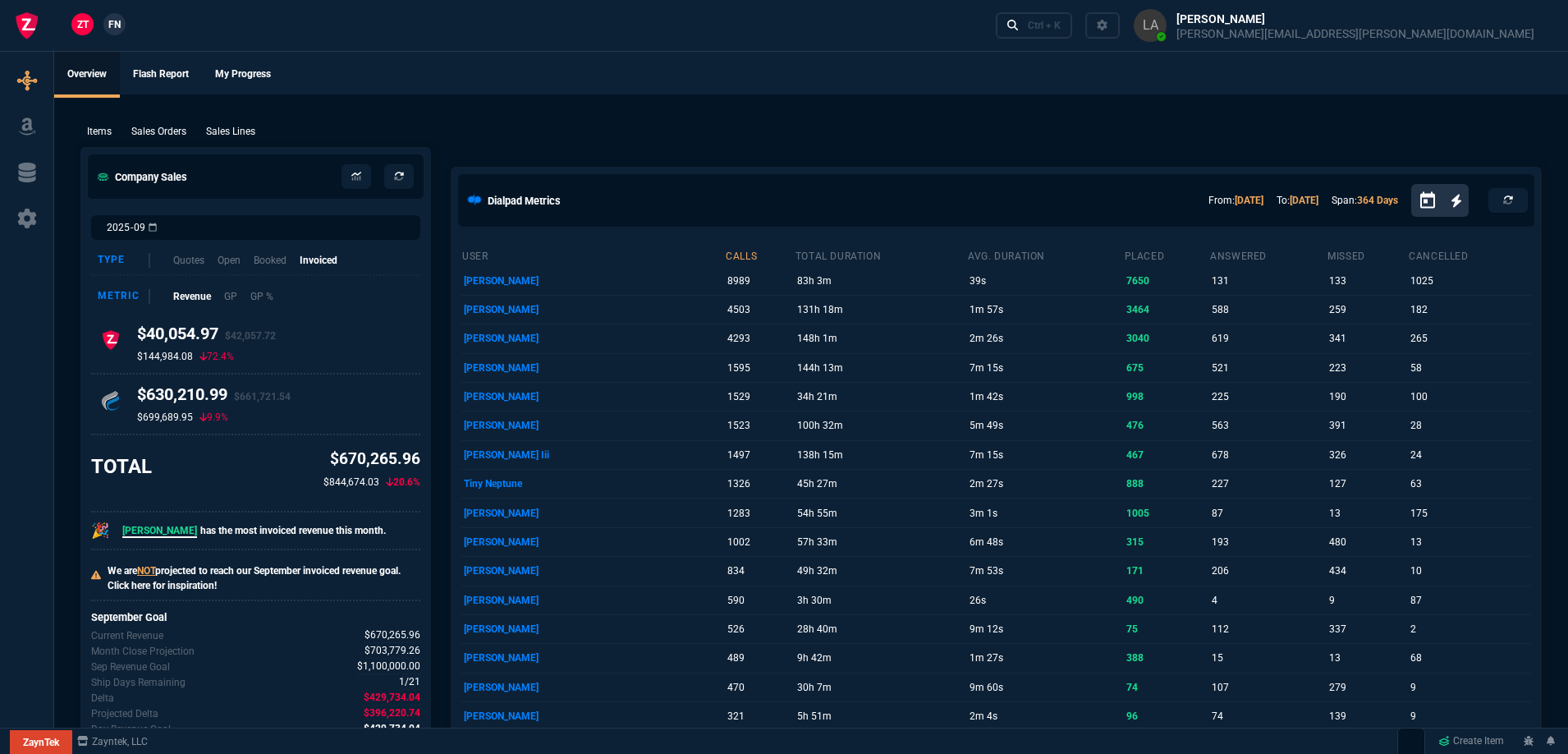
click at [110, 26] on span "FN" at bounding box center [115, 25] width 13 height 15
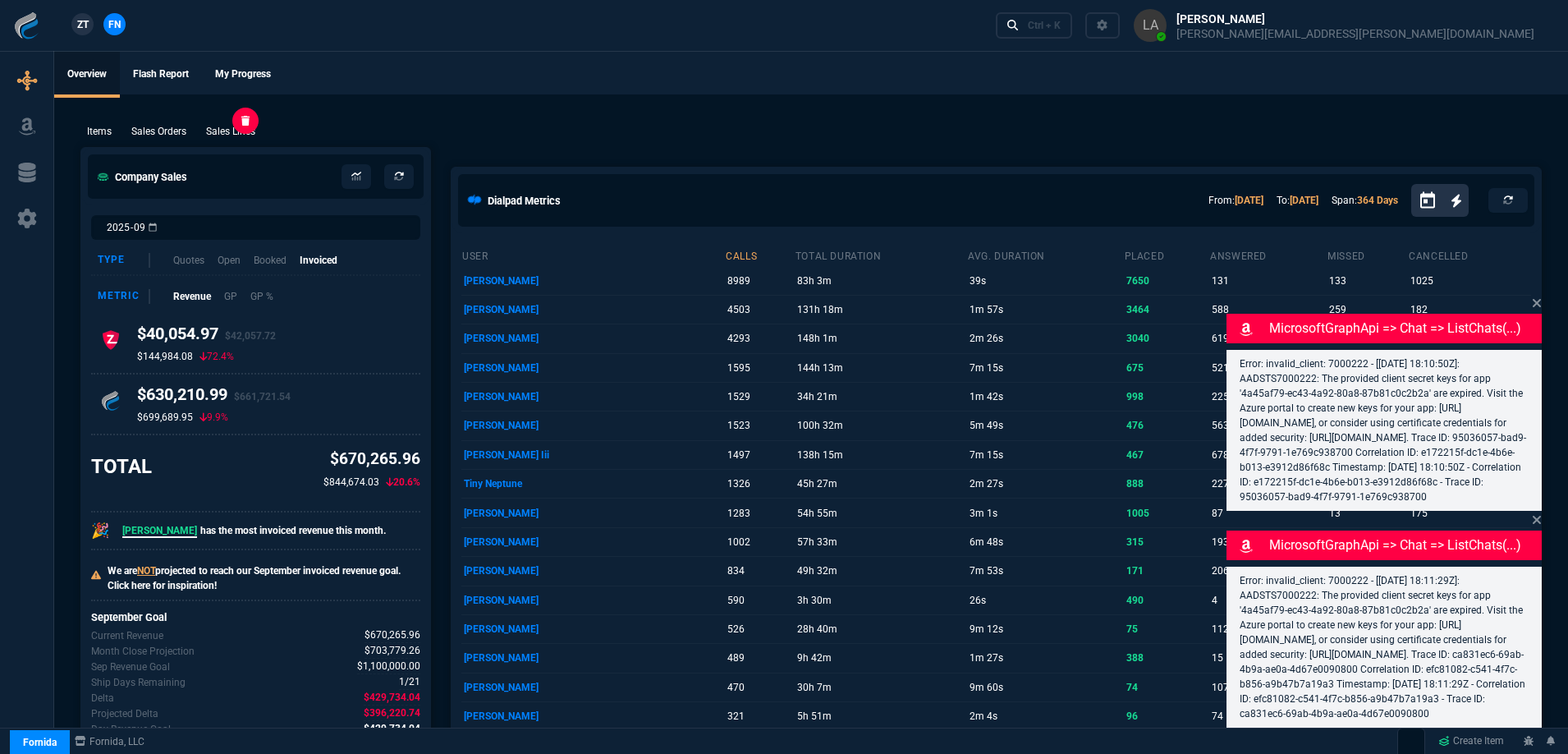
click at [202, 125] on div "Sales Lines" at bounding box center [231, 131] width 63 height 15
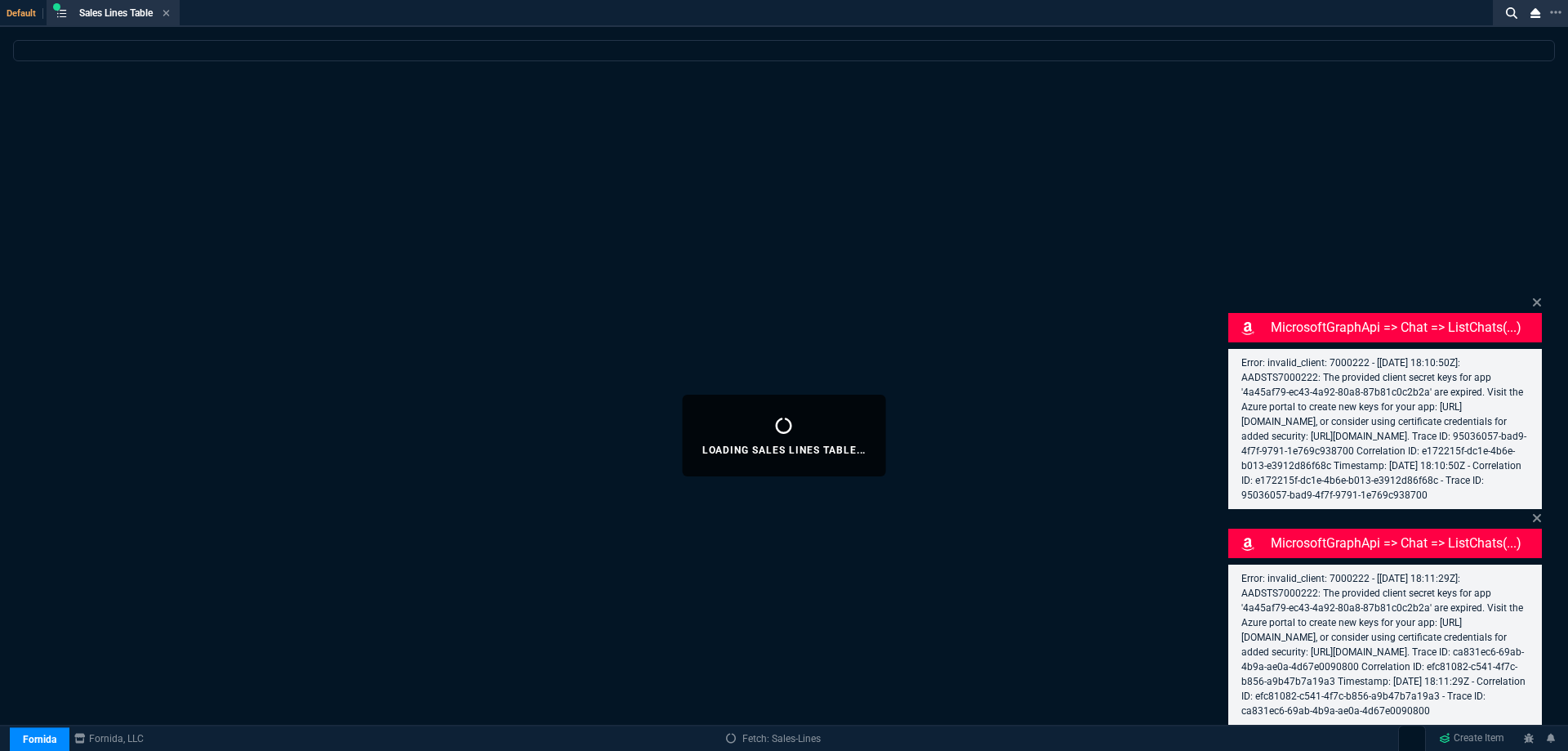
select select
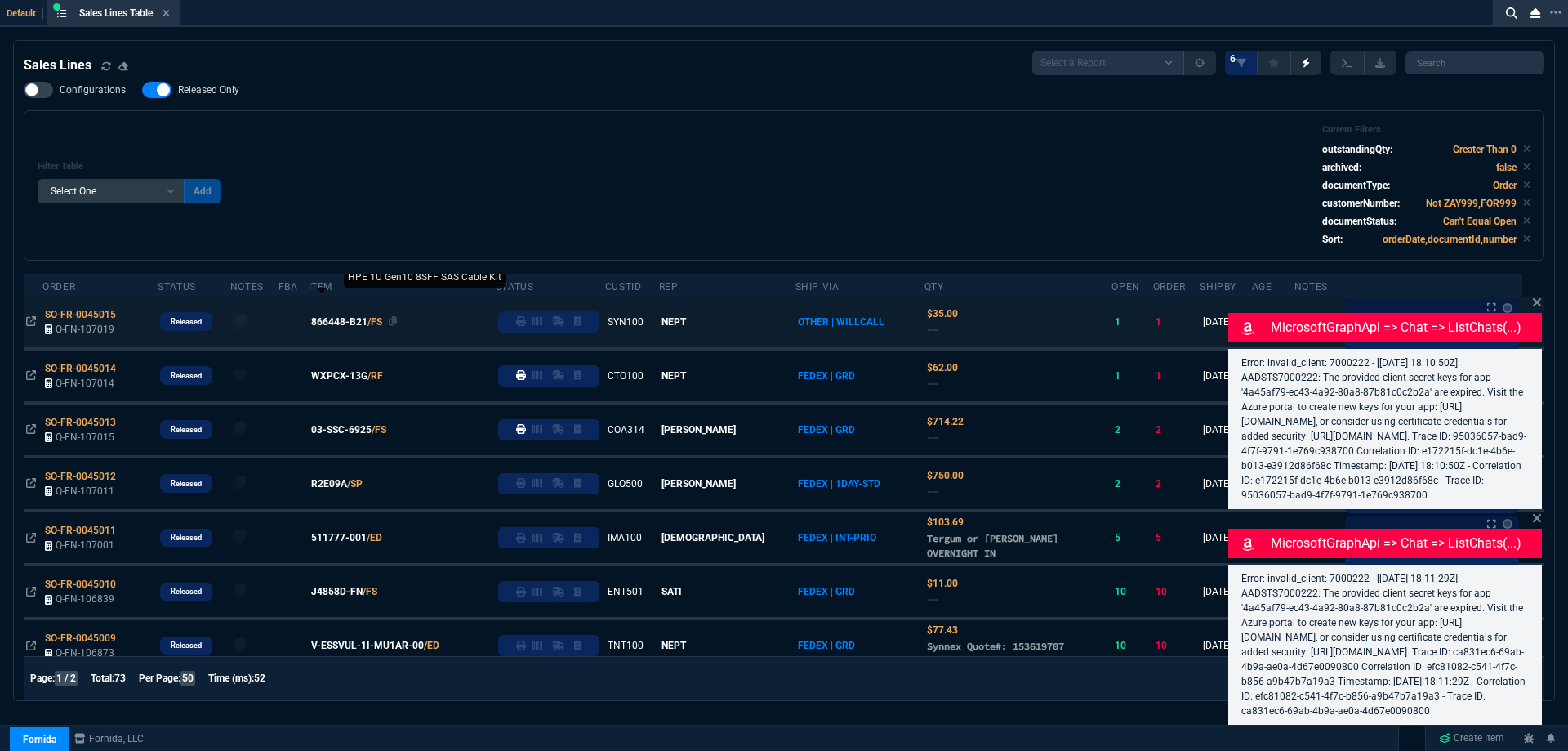
click at [348, 322] on span "866448-B21" at bounding box center [339, 322] width 57 height 15
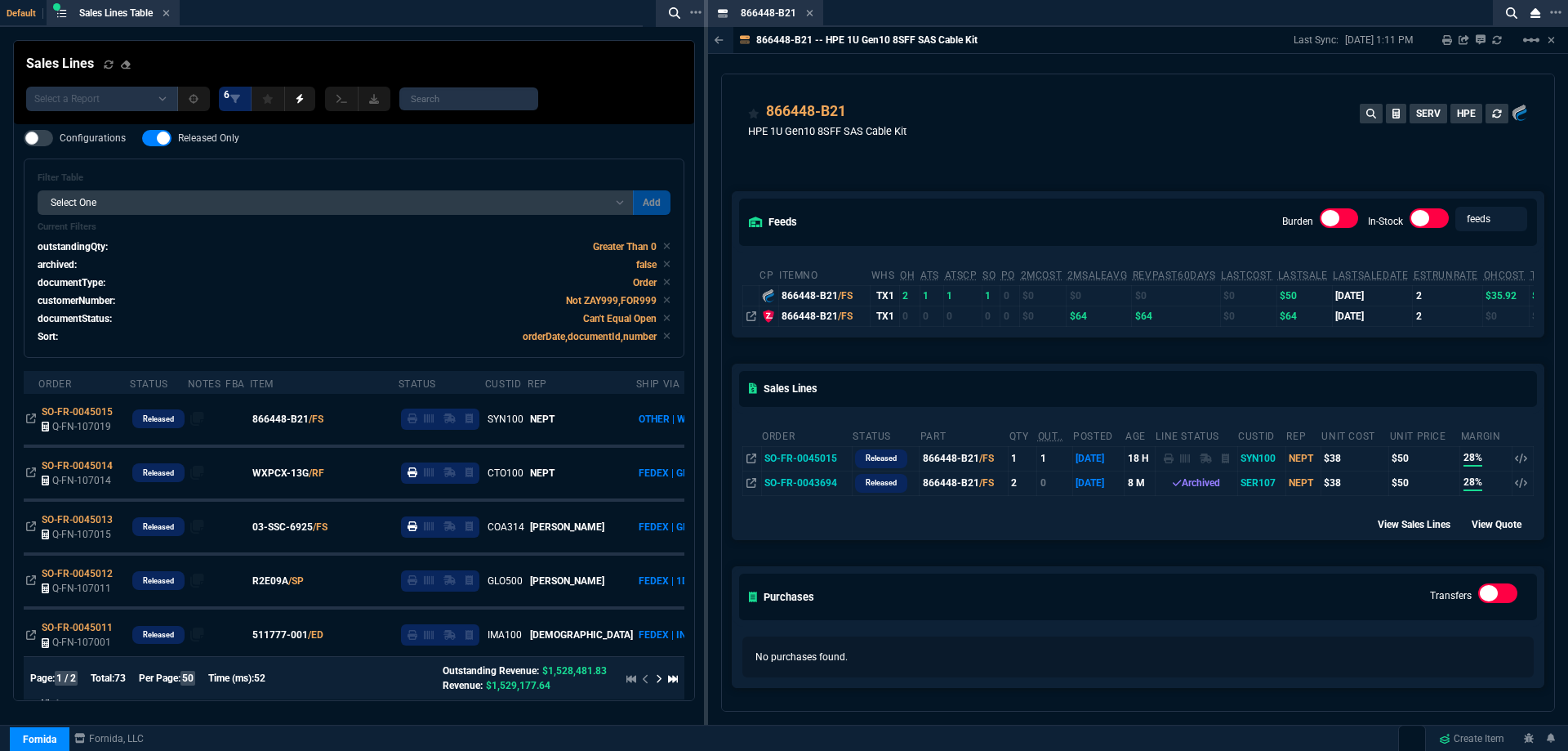
drag, startPoint x: 809, startPoint y: 12, endPoint x: 1521, endPoint y: 106, distance: 718.2
click at [809, 12] on icon at bounding box center [811, 13] width 7 height 7
